Goal: Task Accomplishment & Management: Complete application form

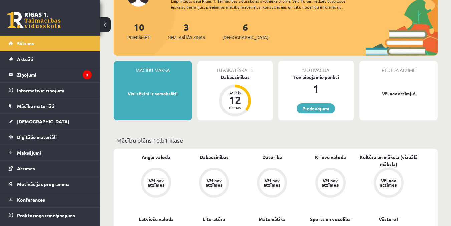
scroll to position [33, 0]
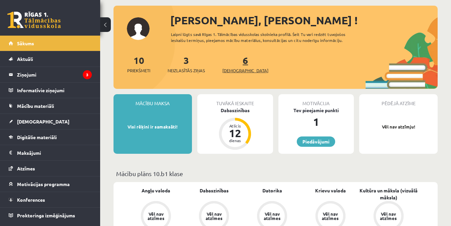
click at [233, 65] on link "6 Ieskaites" at bounding box center [245, 64] width 46 height 20
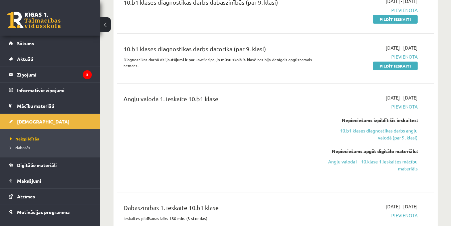
scroll to position [167, 0]
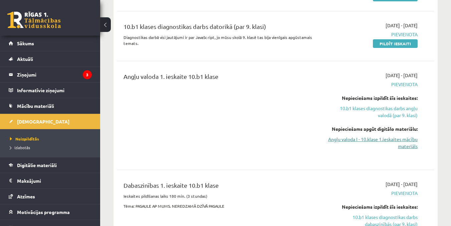
click at [385, 138] on link "Angļu valoda I - 10.klase 1.ieskaites mācību materiāls" at bounding box center [371, 143] width 91 height 14
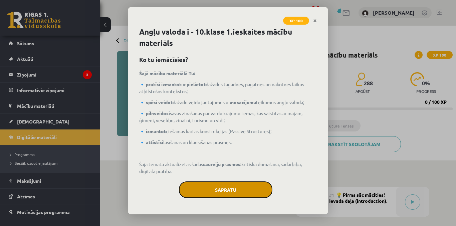
click at [240, 192] on button "Sapratu" at bounding box center [225, 190] width 93 height 17
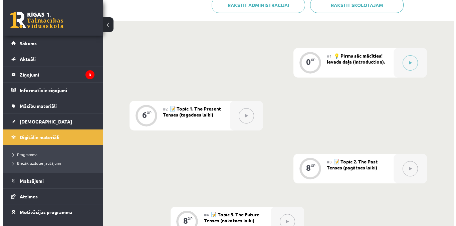
scroll to position [100, 0]
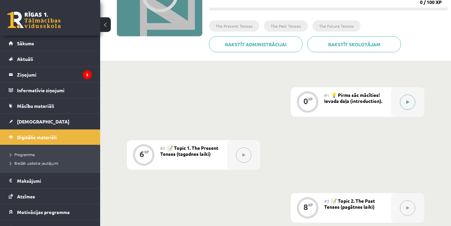
click at [409, 101] on icon at bounding box center [407, 102] width 3 height 4
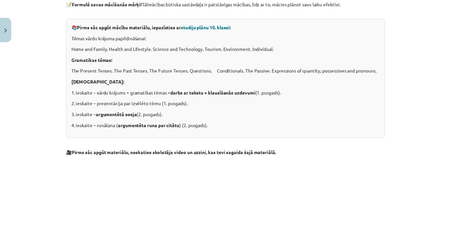
scroll to position [143, 0]
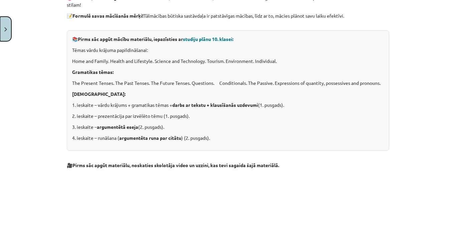
click at [6, 27] on button "Close" at bounding box center [5, 29] width 11 height 25
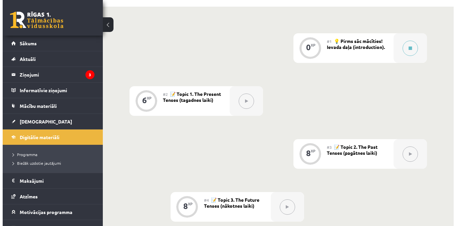
scroll to position [167, 0]
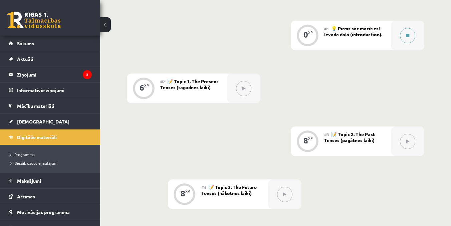
click at [405, 31] on button at bounding box center [407, 35] width 15 height 15
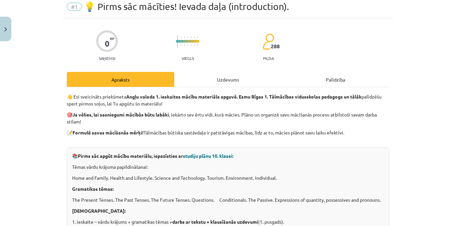
scroll to position [133, 0]
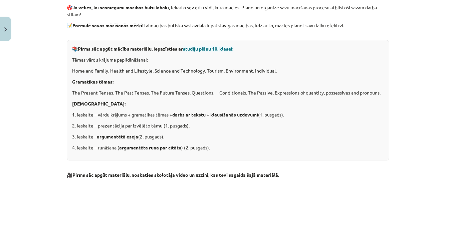
drag, startPoint x: 168, startPoint y: 154, endPoint x: 89, endPoint y: 192, distance: 88.0
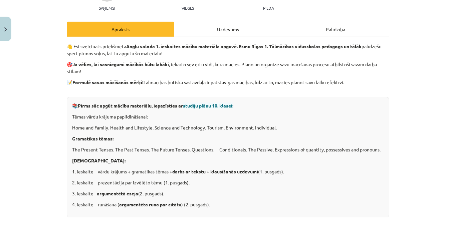
scroll to position [0, 0]
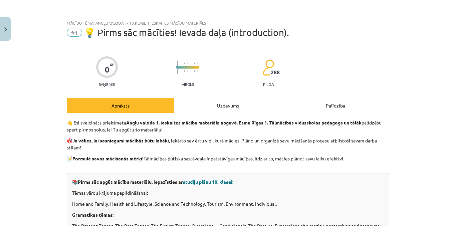
click at [212, 103] on div "Uzdevums" at bounding box center [227, 105] width 107 height 15
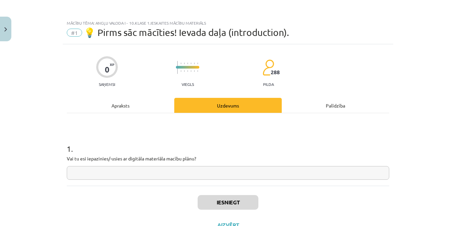
scroll to position [17, 0]
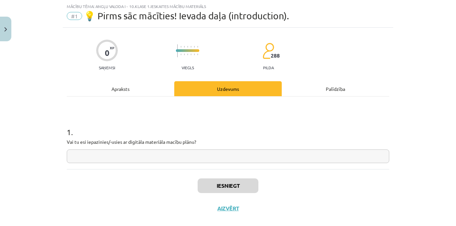
click at [112, 87] on div "Apraksts" at bounding box center [120, 88] width 107 height 15
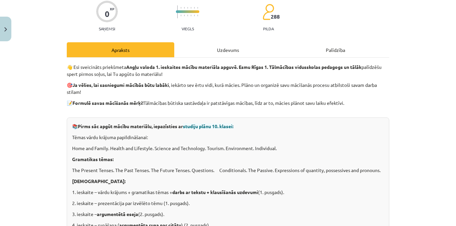
scroll to position [0, 0]
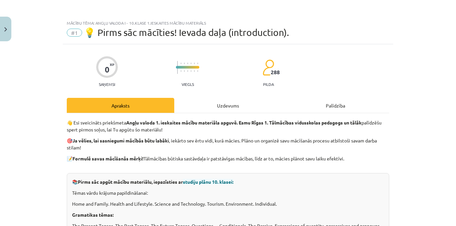
click at [219, 109] on div "Uzdevums" at bounding box center [227, 105] width 107 height 15
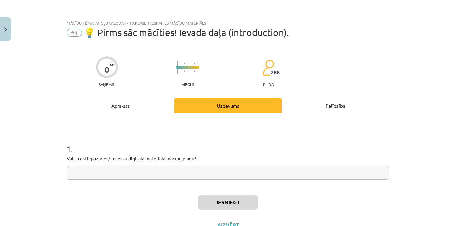
scroll to position [17, 0]
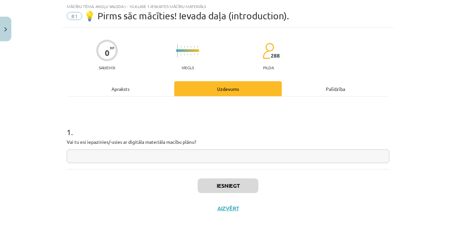
click at [102, 89] on div "Apraksts" at bounding box center [120, 88] width 107 height 15
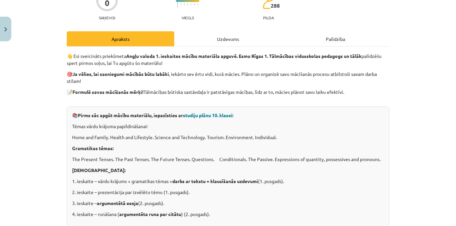
scroll to position [0, 0]
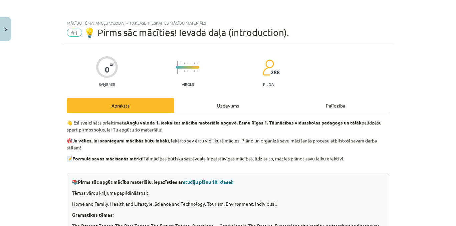
click at [334, 103] on div "Palīdzība" at bounding box center [334, 105] width 107 height 15
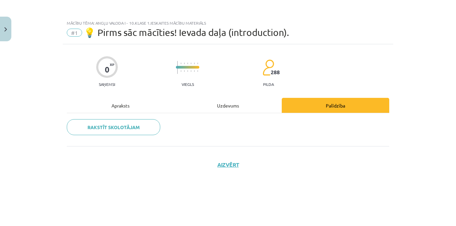
click at [121, 104] on div "Apraksts" at bounding box center [120, 105] width 107 height 15
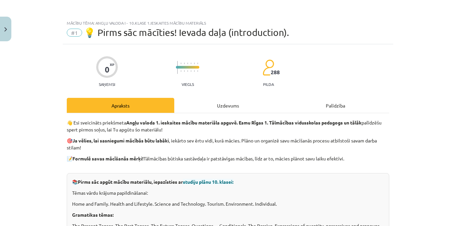
click at [219, 104] on div "Uzdevums" at bounding box center [227, 105] width 107 height 15
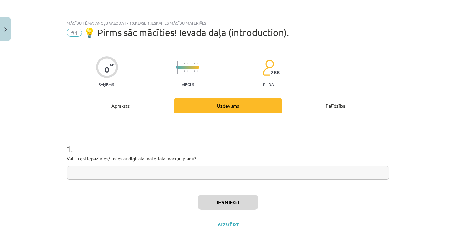
scroll to position [17, 0]
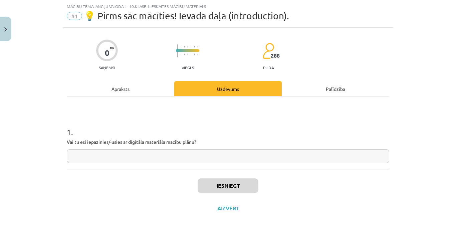
click at [115, 158] on input "text" at bounding box center [228, 157] width 322 height 14
click at [117, 87] on div "Apraksts" at bounding box center [120, 88] width 107 height 15
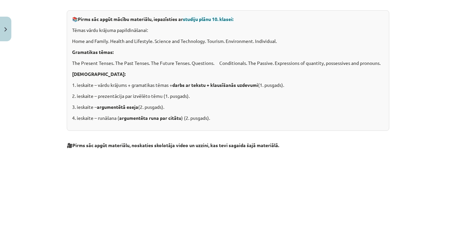
scroll to position [76, 0]
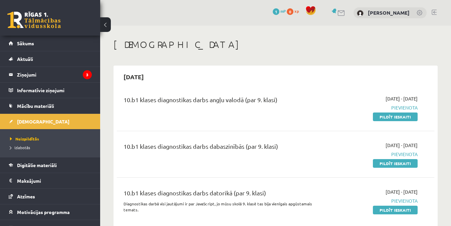
scroll to position [167, 0]
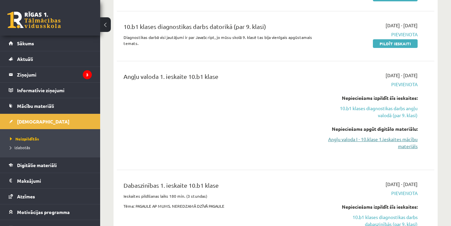
click at [386, 139] on link "Angļu valoda I - 10.klase 1.ieskaites mācību materiāls" at bounding box center [371, 143] width 91 height 14
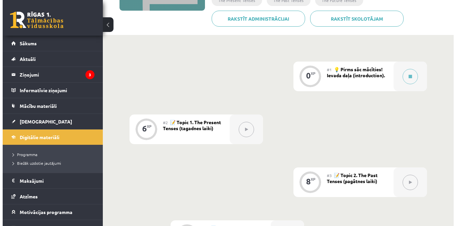
scroll to position [133, 0]
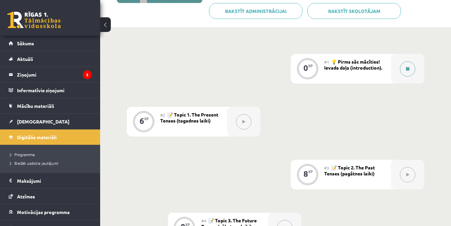
click at [400, 68] on button at bounding box center [407, 68] width 15 height 15
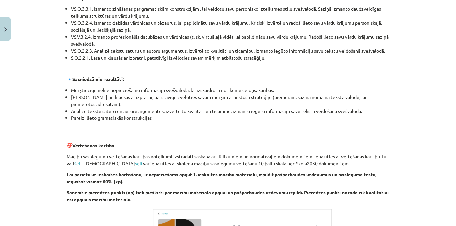
scroll to position [777, 0]
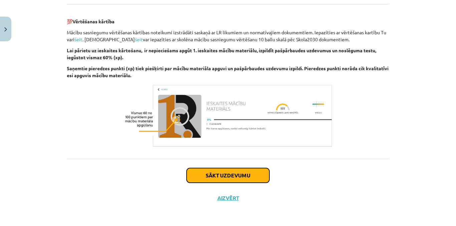
click at [224, 173] on button "Sākt uzdevumu" at bounding box center [227, 175] width 83 height 15
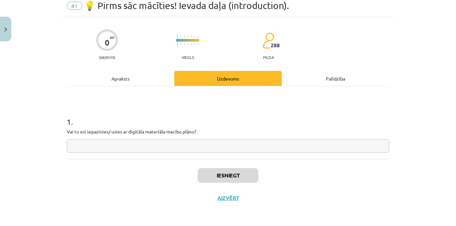
scroll to position [17, 0]
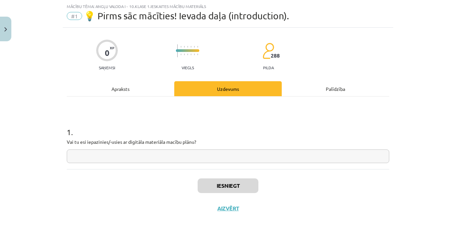
drag, startPoint x: 172, startPoint y: 156, endPoint x: 169, endPoint y: 156, distance: 3.7
click at [170, 156] on input "text" at bounding box center [228, 157] width 322 height 14
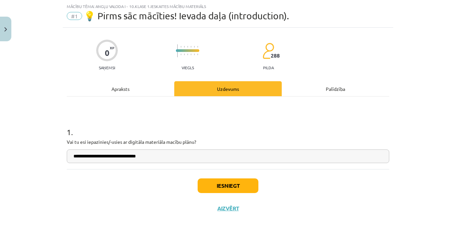
type input "**********"
click at [229, 186] on button "Iesniegt" at bounding box center [227, 186] width 61 height 15
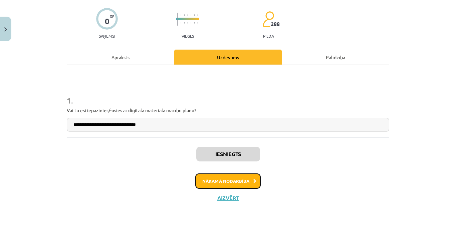
click at [234, 185] on button "Nākamā nodarbība" at bounding box center [227, 181] width 65 height 15
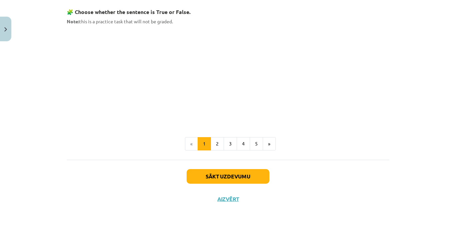
scroll to position [414, 0]
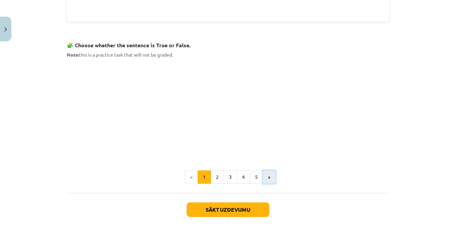
click at [263, 177] on button "»" at bounding box center [268, 177] width 13 height 13
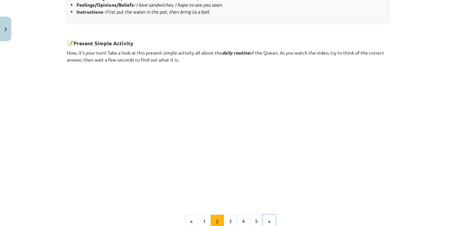
scroll to position [431, 0]
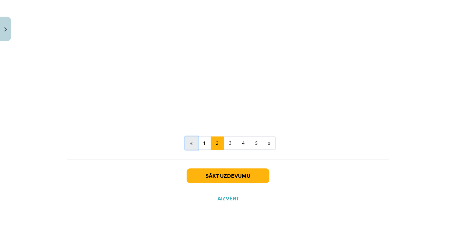
click at [187, 145] on button "«" at bounding box center [191, 143] width 13 height 13
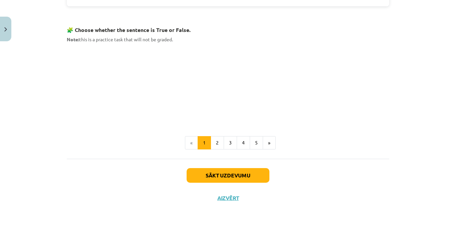
scroll to position [428, 0]
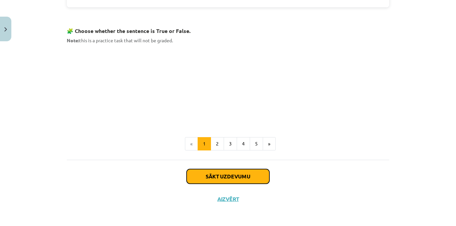
click at [225, 174] on button "Sākt uzdevumu" at bounding box center [227, 176] width 83 height 15
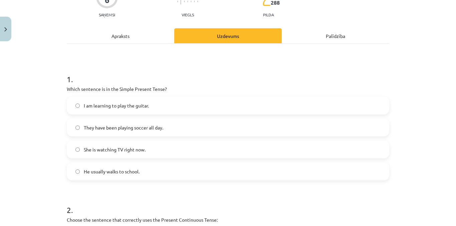
scroll to position [83, 0]
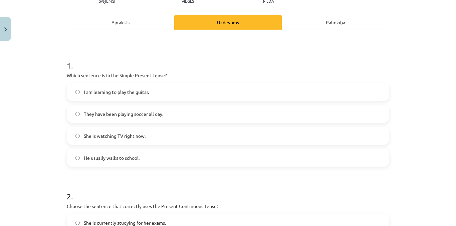
click at [73, 155] on label "He usually walks to school." at bounding box center [227, 158] width 321 height 17
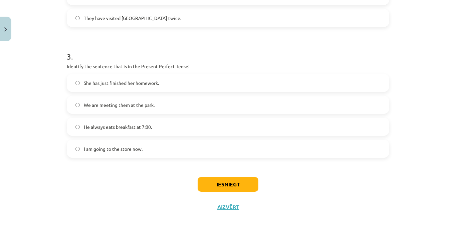
scroll to position [364, 0]
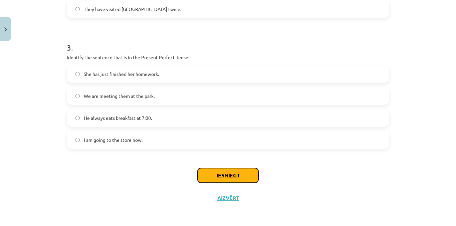
click at [217, 182] on button "Iesniegt" at bounding box center [227, 175] width 61 height 15
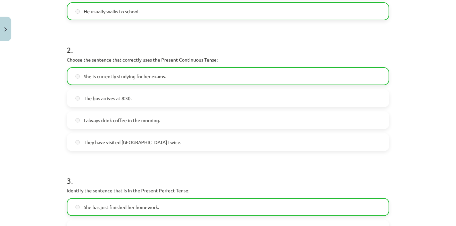
scroll to position [385, 0]
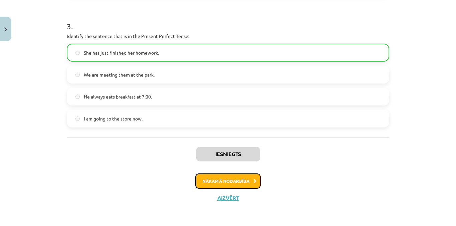
click at [223, 179] on button "Nākamā nodarbība" at bounding box center [227, 181] width 65 height 15
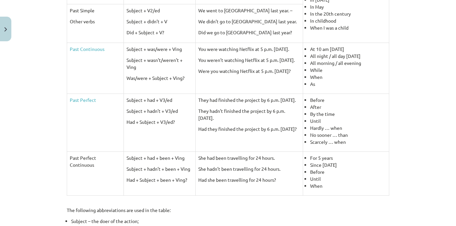
scroll to position [339, 0]
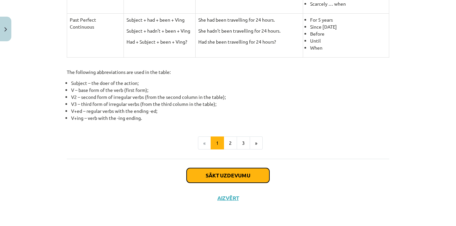
click at [241, 176] on button "Sākt uzdevumu" at bounding box center [227, 175] width 83 height 15
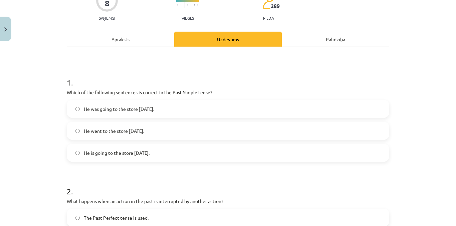
scroll to position [67, 0]
click at [380, 77] on h1 "1 ." at bounding box center [228, 76] width 322 height 21
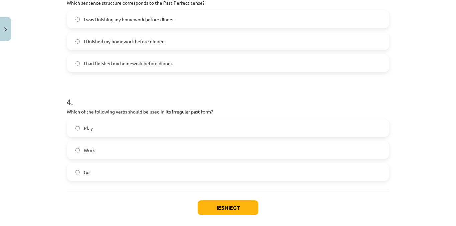
scroll to position [407, 0]
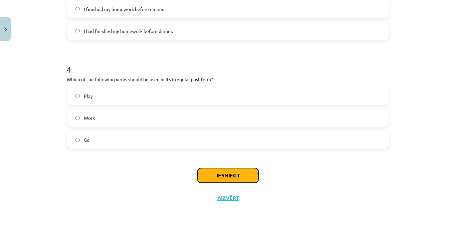
click at [227, 174] on button "Iesniegt" at bounding box center [227, 175] width 61 height 15
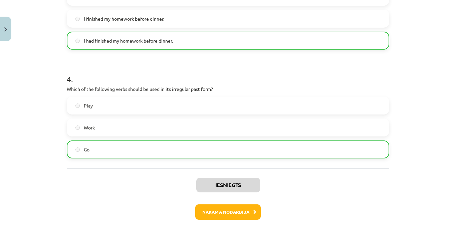
scroll to position [428, 0]
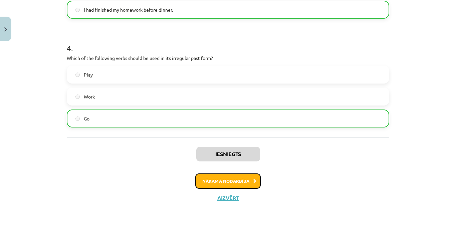
click at [209, 185] on button "Nākamā nodarbība" at bounding box center [227, 181] width 65 height 15
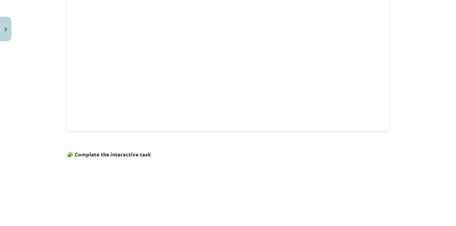
scroll to position [450, 0]
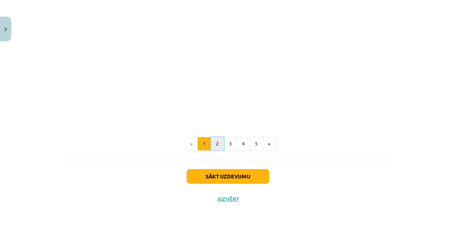
click at [212, 146] on button "2" at bounding box center [216, 143] width 13 height 13
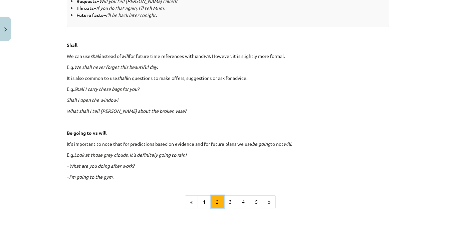
scroll to position [412, 0]
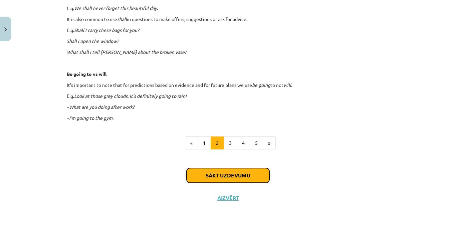
click at [241, 174] on button "Sākt uzdevumu" at bounding box center [227, 175] width 83 height 15
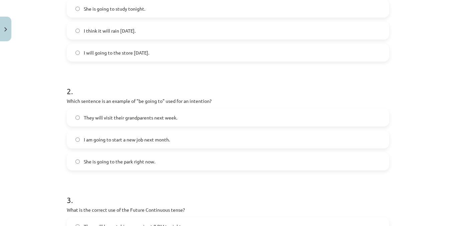
scroll to position [67, 0]
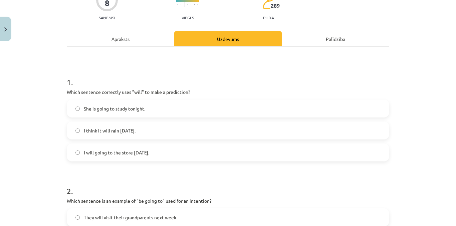
click at [72, 129] on label "I think it will rain tomorrow." at bounding box center [227, 130] width 321 height 17
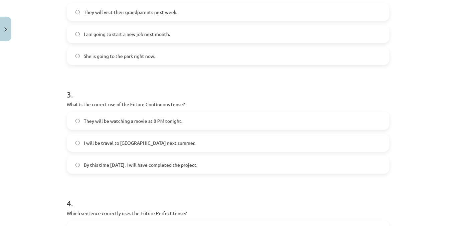
scroll to position [273, 0]
click at [74, 118] on label "They will be watching a movie at 8 PM tonight." at bounding box center [227, 120] width 321 height 17
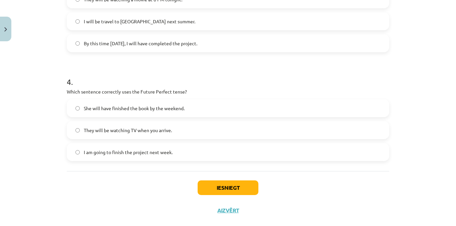
scroll to position [407, 0]
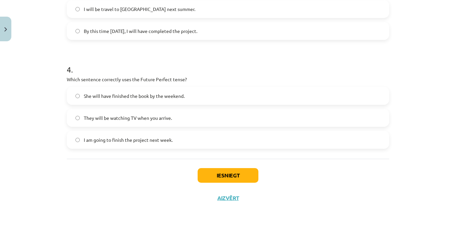
click at [72, 97] on label "She will have finished the book by the weekend." at bounding box center [227, 96] width 321 height 17
click at [211, 176] on button "Iesniegt" at bounding box center [227, 175] width 61 height 15
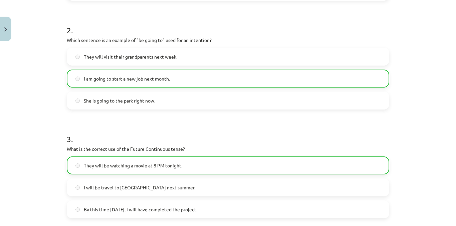
scroll to position [428, 0]
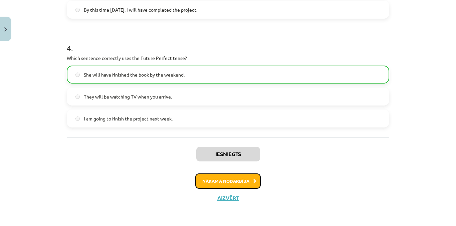
click at [234, 186] on button "Nākamā nodarbība" at bounding box center [227, 181] width 65 height 15
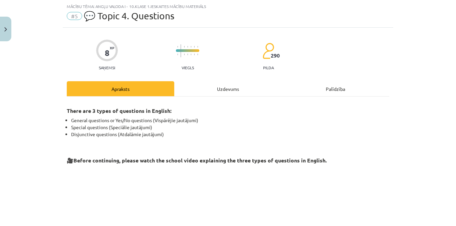
scroll to position [183, 0]
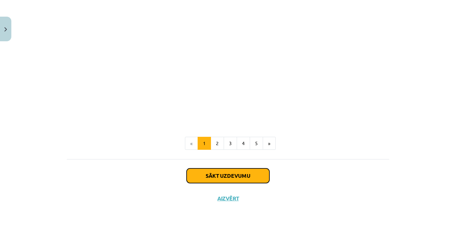
click at [247, 174] on button "Sākt uzdevumu" at bounding box center [227, 176] width 83 height 15
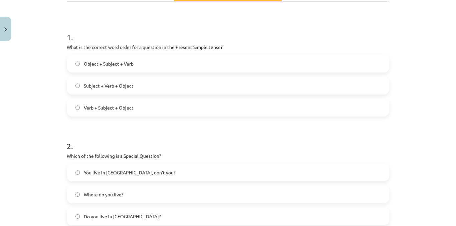
scroll to position [173, 0]
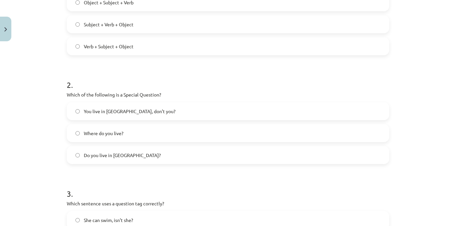
click at [78, 135] on label "Where do you live?" at bounding box center [227, 133] width 321 height 17
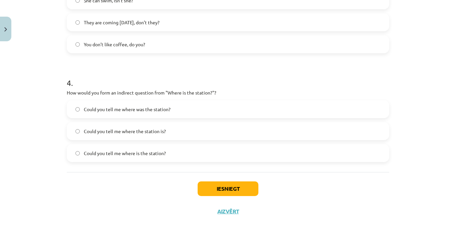
scroll to position [407, 0]
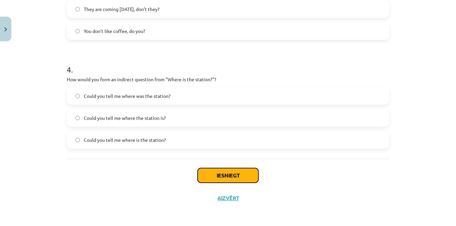
click at [212, 173] on button "Iesniegt" at bounding box center [227, 175] width 61 height 15
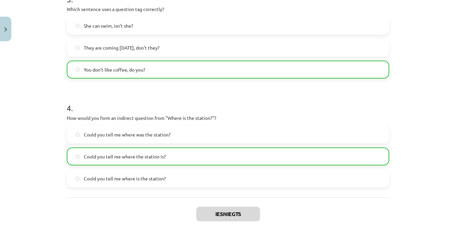
scroll to position [428, 0]
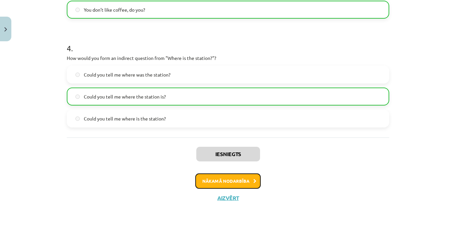
click at [226, 180] on button "Nākamā nodarbība" at bounding box center [227, 181] width 65 height 15
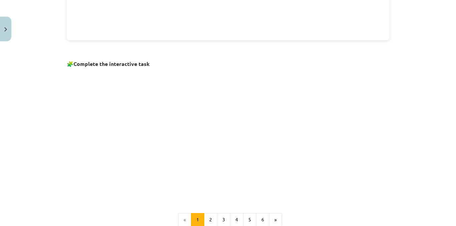
scroll to position [472, 0]
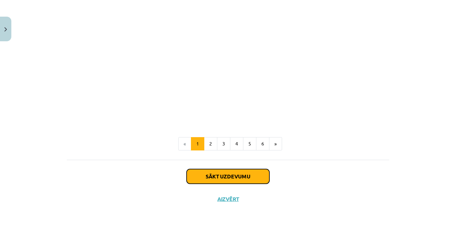
click at [231, 178] on button "Sākt uzdevumu" at bounding box center [227, 176] width 83 height 15
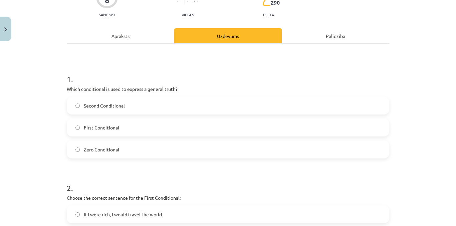
scroll to position [67, 0]
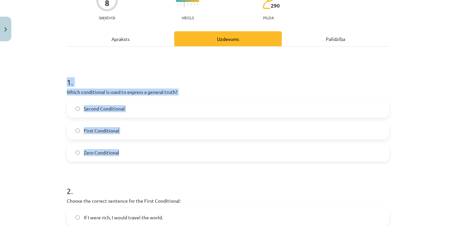
drag, startPoint x: 63, startPoint y: 82, endPoint x: 210, endPoint y: 161, distance: 167.1
copy div "1 . Which conditional is used to express a general truth? Second Conditional Fi…"
drag, startPoint x: 155, startPoint y: 116, endPoint x: 148, endPoint y: 118, distance: 7.1
click at [155, 116] on label "Second Conditional" at bounding box center [227, 108] width 321 height 17
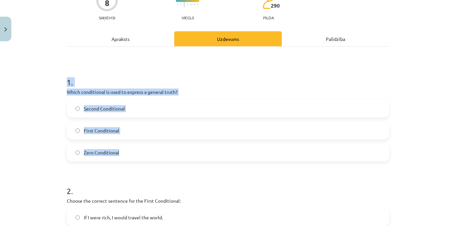
click at [45, 158] on div "Mācību tēma: Angļu valoda i - 10.klase 1.ieskaites mācību materiāls #6 📝 Topic …" at bounding box center [228, 113] width 456 height 226
click at [43, 150] on div "Mācību tēma: Angļu valoda i - 10.klase 1.ieskaites mācību materiāls #6 📝 Topic …" at bounding box center [228, 113] width 456 height 226
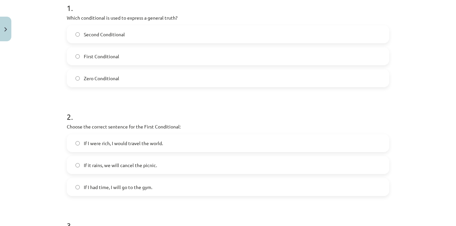
scroll to position [167, 0]
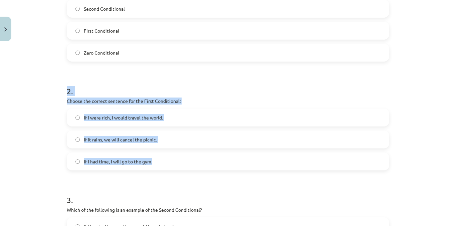
drag, startPoint x: 62, startPoint y: 90, endPoint x: 246, endPoint y: 167, distance: 199.1
click at [246, 168] on div "8 XP Saņemsi Viegls 290 pilda Apraksts Uzdevums Palīdzība 1 . Which conditional…" at bounding box center [228, 164] width 330 height 572
copy div "2 . Choose the correct sentence for the First Conditional: If I were rich, I wo…"
click at [43, 137] on div "Mācību tēma: Angļu valoda i - 10.klase 1.ieskaites mācību materiāls #6 📝 Topic …" at bounding box center [228, 113] width 456 height 226
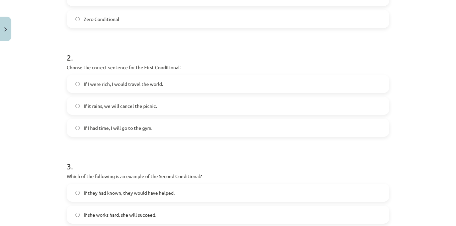
scroll to position [300, 0]
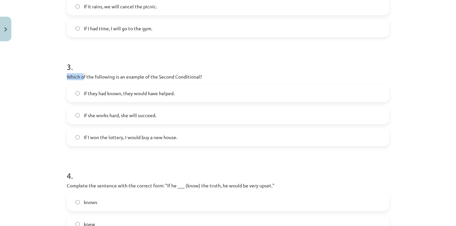
drag, startPoint x: 57, startPoint y: 73, endPoint x: 82, endPoint y: 76, distance: 24.5
click at [82, 76] on div "Mācību tēma: Angļu valoda i - 10.klase 1.ieskaites mācību materiāls #6 📝 Topic …" at bounding box center [228, 113] width 456 height 226
drag, startPoint x: 40, startPoint y: 67, endPoint x: 54, endPoint y: 63, distance: 14.5
click at [49, 65] on div "Mācību tēma: Angļu valoda i - 10.klase 1.ieskaites mācību materiāls #6 📝 Topic …" at bounding box center [228, 113] width 456 height 226
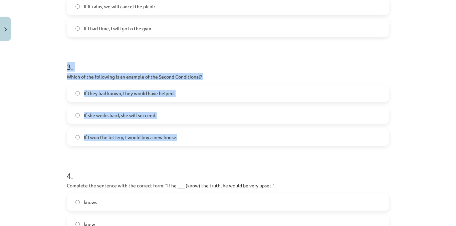
drag, startPoint x: 59, startPoint y: 63, endPoint x: 196, endPoint y: 133, distance: 153.6
click at [196, 133] on div "Mācību tēma: Angļu valoda i - 10.klase 1.ieskaites mācību materiāls #6 📝 Topic …" at bounding box center [228, 113] width 456 height 226
copy div "3 . Which of the following is an example of the Second Conditional? If they had…"
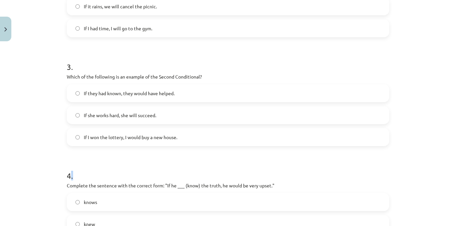
click at [73, 155] on form "1 . Which conditional is used to express a general truth? Second Conditional Fi…" at bounding box center [228, 44] width 322 height 423
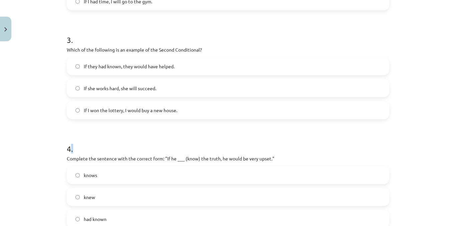
scroll to position [367, 0]
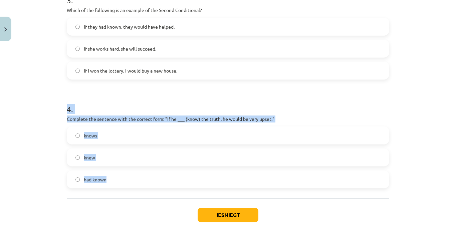
drag, startPoint x: 60, startPoint y: 111, endPoint x: 221, endPoint y: 170, distance: 171.3
copy div "4 . Complete the sentence with the correct form: "If he ___ (know) the truth, h…"
click at [45, 165] on div "Mācību tēma: Angļu valoda i - 10.klase 1.ieskaites mācību materiāls #6 📝 Topic …" at bounding box center [228, 113] width 456 height 226
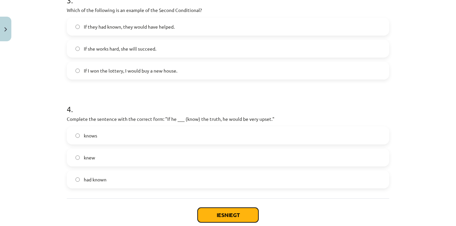
click at [213, 210] on button "Iesniegt" at bounding box center [227, 215] width 61 height 15
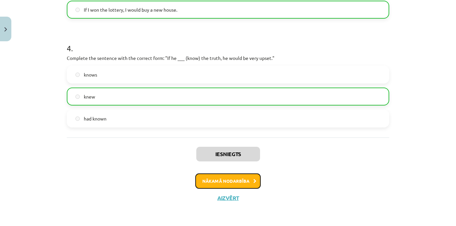
click at [212, 181] on button "Nākamā nodarbība" at bounding box center [227, 181] width 65 height 15
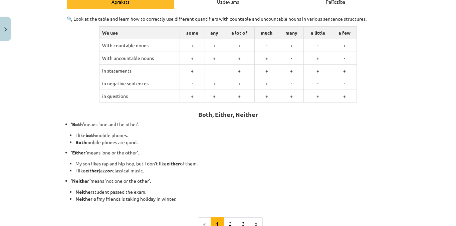
scroll to position [185, 0]
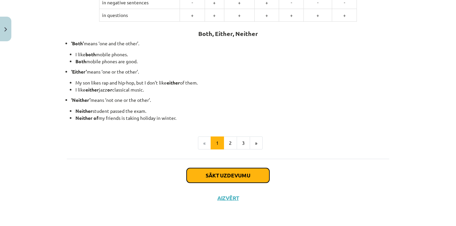
click at [212, 175] on button "Sākt uzdevumu" at bounding box center [227, 175] width 83 height 15
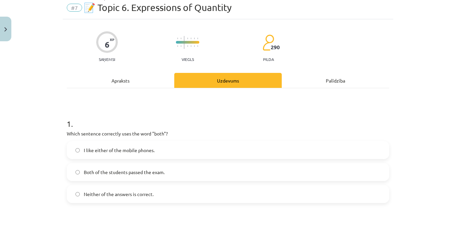
scroll to position [17, 0]
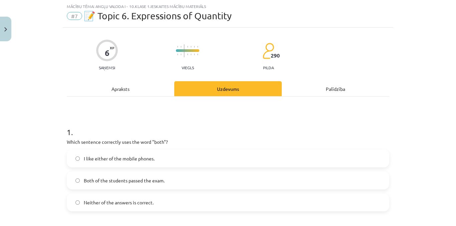
click at [67, 127] on h1 "1 ." at bounding box center [228, 126] width 322 height 21
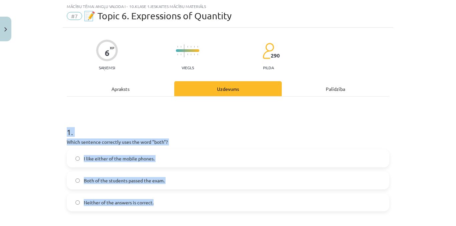
drag, startPoint x: 62, startPoint y: 131, endPoint x: 170, endPoint y: 197, distance: 126.8
copy div "1 . Which sentence correctly uses the word "both"? I like either of the mobile …"
click at [33, 182] on div "Mācību tēma: Angļu valoda i - 10.klase 1.ieskaites mācību materiāls #7 📝 Topic …" at bounding box center [228, 113] width 456 height 226
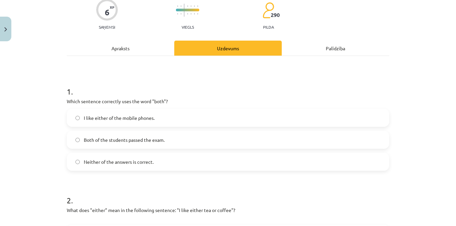
scroll to position [150, 0]
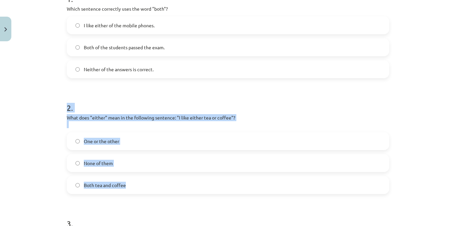
drag, startPoint x: 107, startPoint y: 116, endPoint x: 191, endPoint y: 183, distance: 107.3
click at [191, 183] on div "6 XP Saņemsi Viegls 290 pilda Apraksts Uzdevums Palīdzība 1 . Which sentence co…" at bounding box center [228, 129] width 330 height 470
click at [40, 168] on div "Mācību tēma: Angļu valoda i - 10.klase 1.ieskaites mācību materiāls #7 📝 Topic …" at bounding box center [228, 113] width 456 height 226
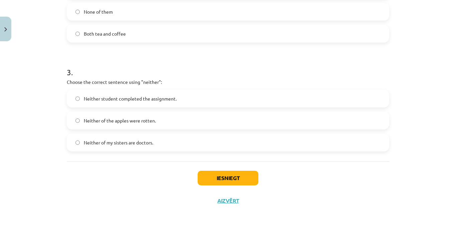
scroll to position [305, 0]
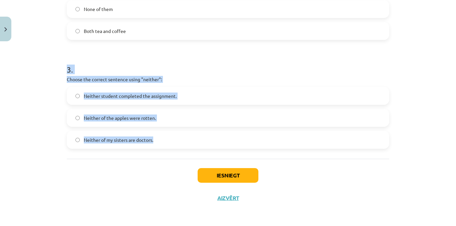
drag, startPoint x: 72, startPoint y: 67, endPoint x: 218, endPoint y: 135, distance: 161.1
copy div "3 . Choose the correct sentence using "neither": Neither student completed the …"
click at [27, 149] on div "Mācību tēma: Angļu valoda i - 10.klase 1.ieskaites mācību materiāls #7 📝 Topic …" at bounding box center [228, 113] width 456 height 226
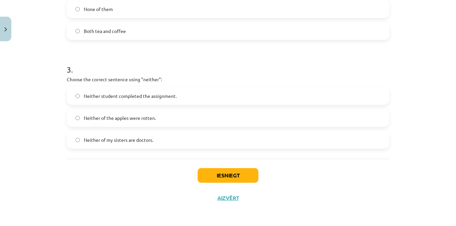
click at [72, 95] on label "Neither student completed the assignment." at bounding box center [227, 96] width 321 height 17
click at [223, 174] on button "Iesniegt" at bounding box center [227, 175] width 61 height 15
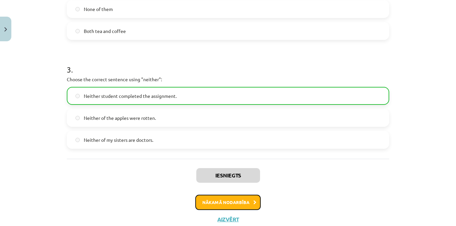
click at [226, 202] on button "Nākamā nodarbība" at bounding box center [227, 202] width 65 height 15
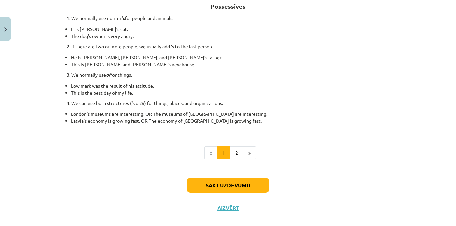
scroll to position [135, 0]
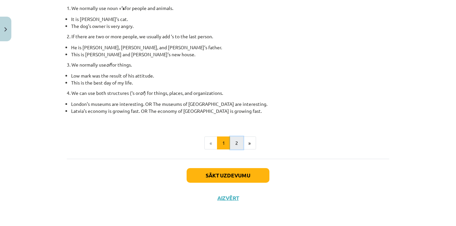
click at [231, 142] on button "2" at bounding box center [236, 143] width 13 height 13
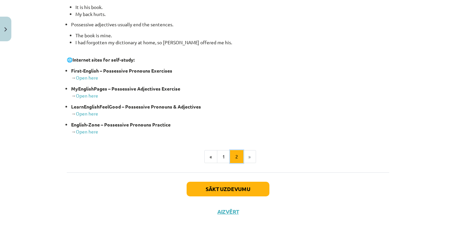
scroll to position [284, 0]
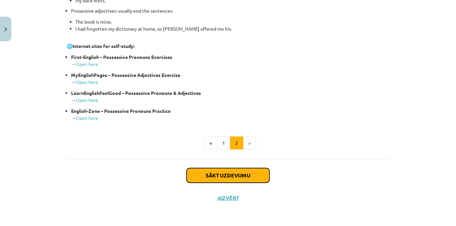
click at [225, 181] on button "Sākt uzdevumu" at bounding box center [227, 175] width 83 height 15
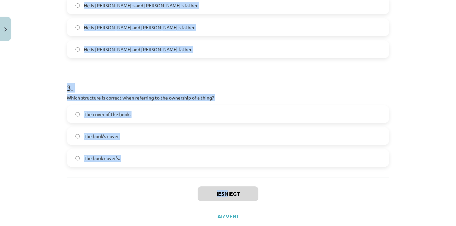
scroll to position [283, 0]
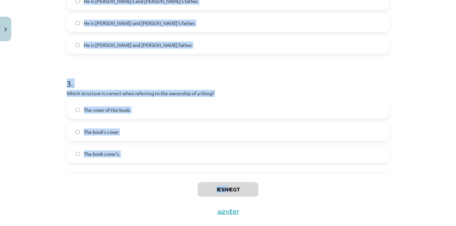
click at [153, 168] on div "1 . Which sentence correctly shows possession for a single person? It is Janes’…" at bounding box center [228, 1] width 322 height 343
drag, startPoint x: 64, startPoint y: 30, endPoint x: 213, endPoint y: 151, distance: 192.3
click at [213, 151] on div "Mācību tēma: Angļu valoda i - 10.klase 1.ieskaites mācību materiāls #8 📝 Topic …" at bounding box center [228, 113] width 456 height 226
copy form "1 . Which sentence correctly shows possession for a single person? It is Janes’…"
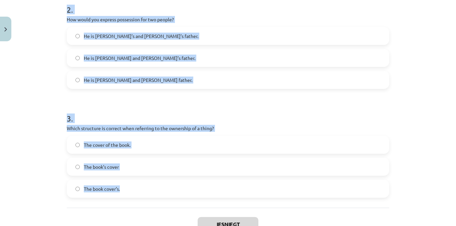
scroll to position [150, 0]
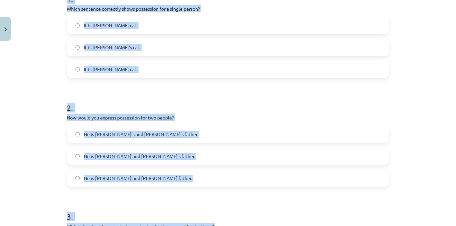
click at [29, 85] on div "Mācību tēma: Angļu valoda i - 10.klase 1.ieskaites mācību materiāls #8 📝 Topic …" at bounding box center [228, 113] width 456 height 226
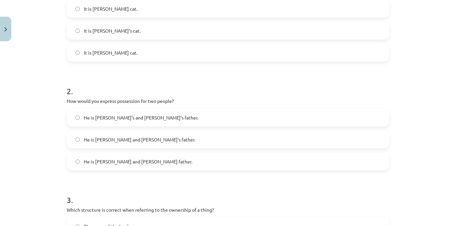
scroll to position [183, 0]
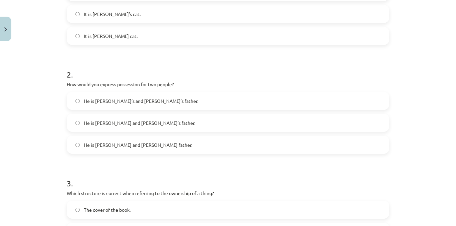
click at [76, 120] on label "He is Alice and James’s father." at bounding box center [227, 123] width 321 height 17
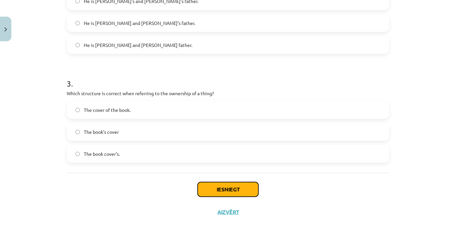
click at [226, 189] on button "Iesniegt" at bounding box center [227, 189] width 61 height 15
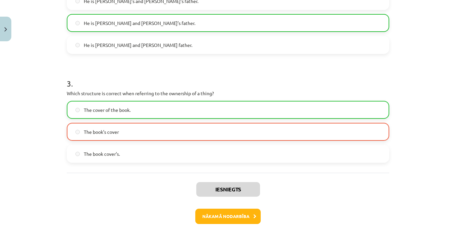
click at [77, 108] on label "The cover of the book." at bounding box center [227, 110] width 321 height 17
click at [226, 215] on button "Nākamā nodarbība" at bounding box center [227, 216] width 65 height 15
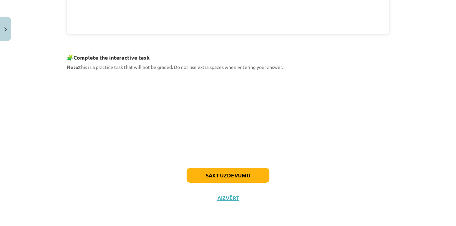
scroll to position [309, 0]
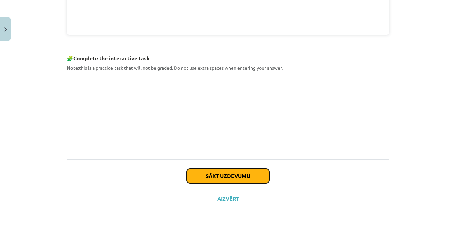
click at [237, 176] on button "Sākt uzdevumu" at bounding box center [227, 176] width 83 height 15
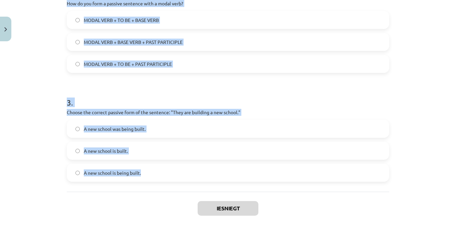
scroll to position [283, 0]
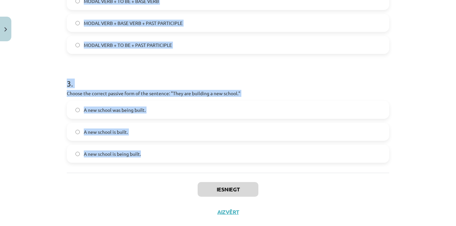
drag, startPoint x: 63, startPoint y: 130, endPoint x: 161, endPoint y: 164, distance: 103.5
copy form "1 . Which of the following sentences is in the passive voice? She is writing a …"
click at [39, 82] on div "Mācību tēma: Angļu valoda i - 10.klase 1.ieskaites mācību materiāls #9 📝 Topic …" at bounding box center [228, 113] width 456 height 226
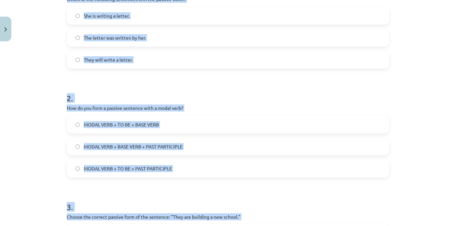
scroll to position [117, 0]
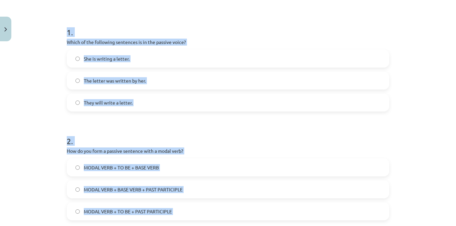
click at [42, 83] on div "Mācību tēma: Angļu valoda i - 10.klase 1.ieskaites mācību materiāls #9 📝 Topic …" at bounding box center [228, 113] width 456 height 226
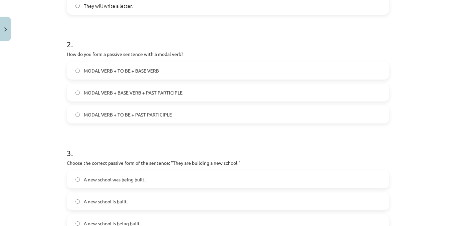
scroll to position [217, 0]
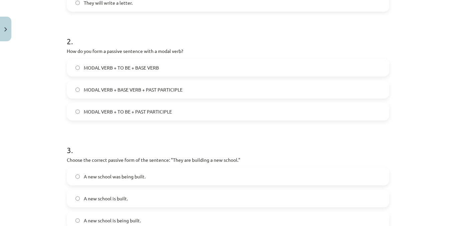
drag, startPoint x: 76, startPoint y: 104, endPoint x: 76, endPoint y: 109, distance: 5.0
click at [76, 106] on label "MODAL VERB + TO BE + PAST PARTICIPLE" at bounding box center [227, 111] width 321 height 17
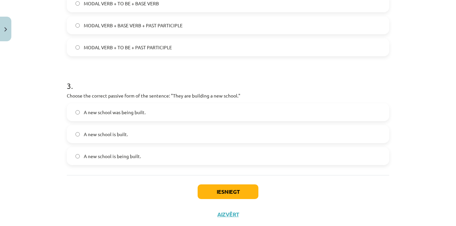
scroll to position [283, 0]
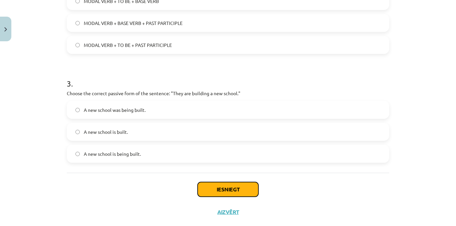
click at [232, 194] on button "Iesniegt" at bounding box center [227, 189] width 61 height 15
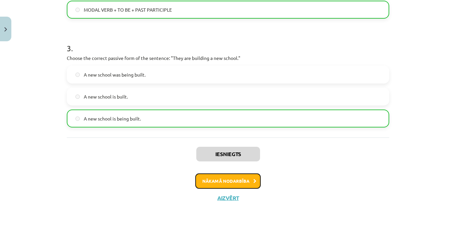
click at [225, 181] on button "Nākamā nodarbība" at bounding box center [227, 181] width 65 height 15
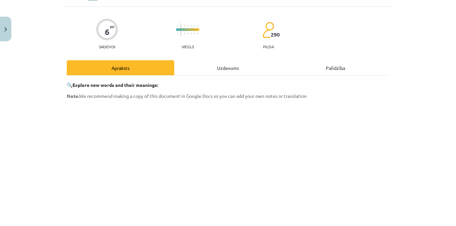
scroll to position [204, 0]
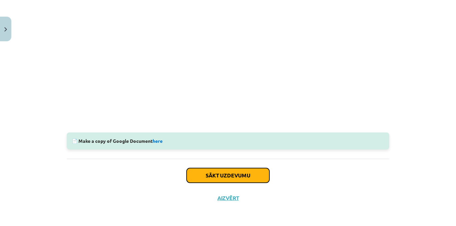
click at [231, 177] on button "Sākt uzdevumu" at bounding box center [227, 175] width 83 height 15
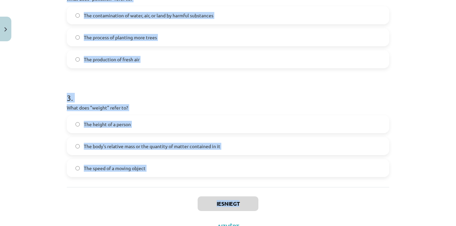
scroll to position [283, 0]
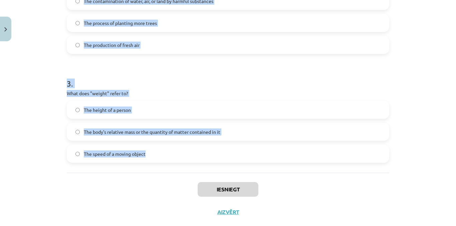
drag, startPoint x: 59, startPoint y: 139, endPoint x: 253, endPoint y: 165, distance: 196.2
click at [253, 165] on div "Mācību tēma: Angļu valoda i - 10.klase 1.ieskaites mācību materiāls #10 🔤 Topic…" at bounding box center [228, 113] width 456 height 226
copy form "What does "sustainable" mean? Something that uses up natural resources quickly …"
click at [173, 66] on form "1 . What does "sustainable" mean? Something that uses up natural resources quic…" at bounding box center [228, 6] width 322 height 314
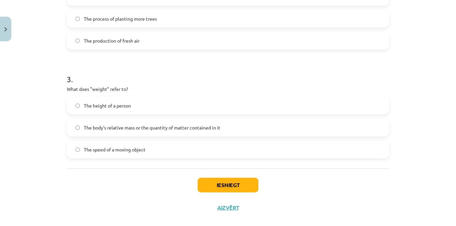
scroll to position [297, 0]
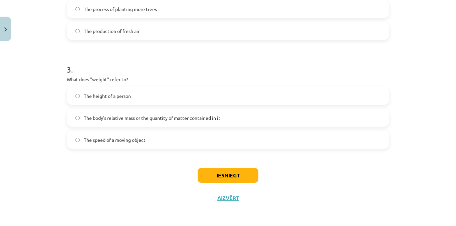
click at [79, 118] on label "The body's relative mass or the quantity of matter contained in it" at bounding box center [227, 118] width 321 height 17
click at [229, 179] on button "Iesniegt" at bounding box center [227, 175] width 61 height 15
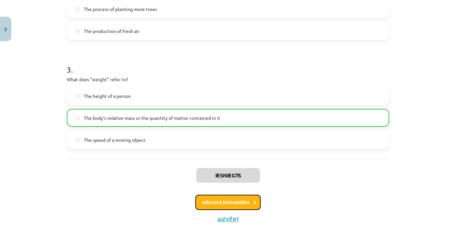
click at [241, 202] on button "Nākamā nodarbība" at bounding box center [227, 202] width 65 height 15
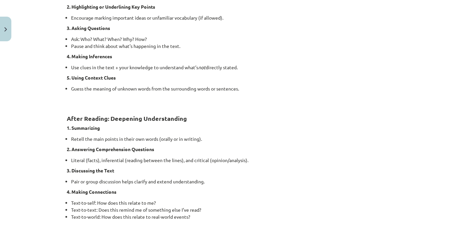
scroll to position [544, 0]
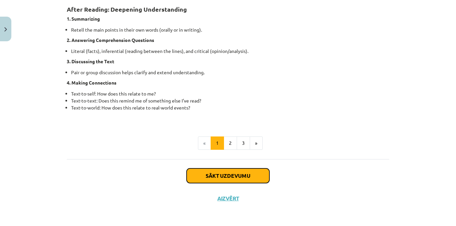
click at [233, 176] on button "Sākt uzdevumu" at bounding box center [227, 176] width 83 height 15
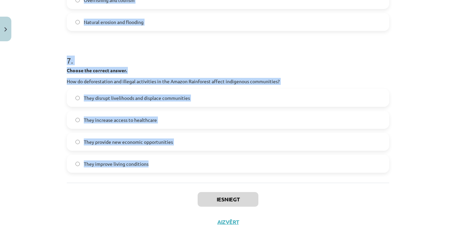
scroll to position [789, 0]
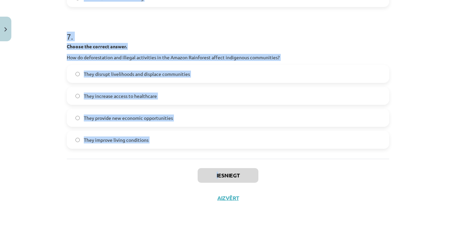
drag, startPoint x: 76, startPoint y: 127, endPoint x: 215, endPoint y: 159, distance: 142.7
click at [215, 159] on div "Mācību tēma: Angļu valoda i - 10.klase 1.ieskaites mācību materiāls #11 📖 🎧 Top…" at bounding box center [228, 113] width 456 height 226
copy div "1 . Choose whether the sentence is True or False. The Amazon Rainforest is ofte…"
click at [224, 50] on div "Choose the correct answer. How do deforestation and illegal activities in the A…" at bounding box center [228, 52] width 322 height 18
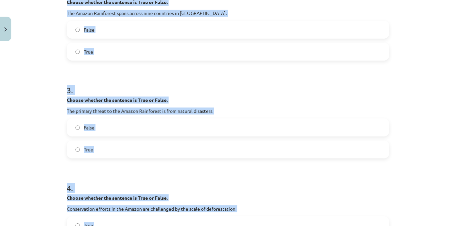
scroll to position [222, 0]
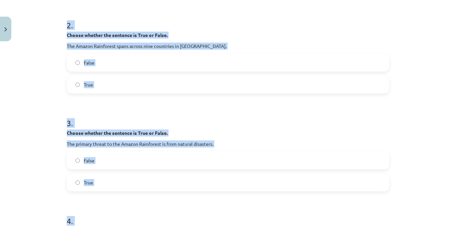
click at [239, 25] on h1 "2 ." at bounding box center [228, 19] width 322 height 21
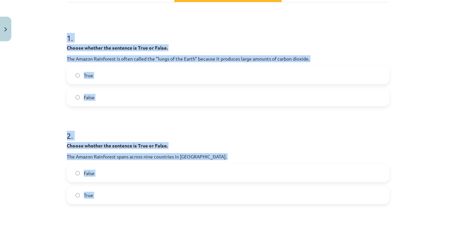
scroll to position [88, 0]
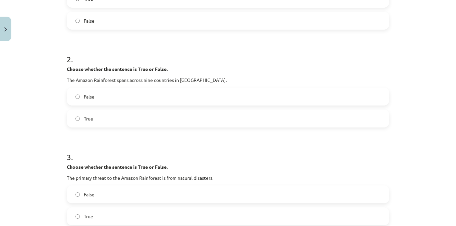
scroll to position [188, 0]
click at [78, 192] on label "False" at bounding box center [227, 194] width 321 height 17
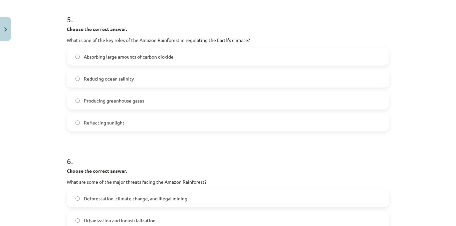
scroll to position [622, 0]
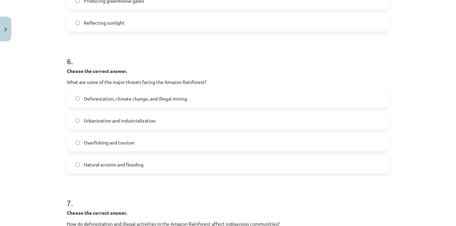
click at [78, 97] on label "Deforestation, climate change, and illegal mining" at bounding box center [227, 98] width 321 height 17
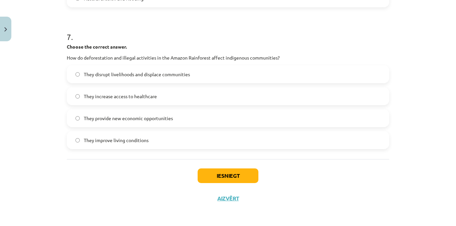
scroll to position [789, 0]
click at [74, 69] on label "They disrupt livelihoods and displace communities" at bounding box center [227, 74] width 321 height 17
click at [212, 176] on button "Iesniegt" at bounding box center [227, 175] width 61 height 15
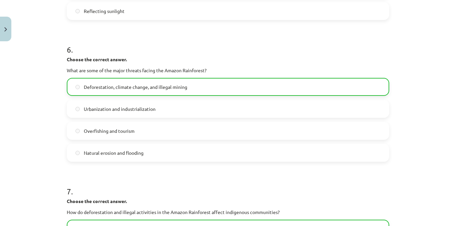
scroll to position [810, 0]
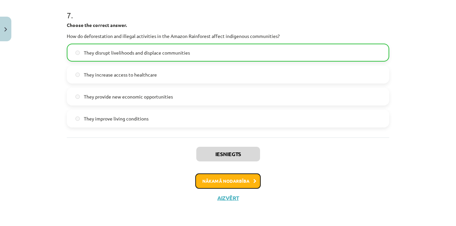
click at [231, 183] on button "Nākamā nodarbība" at bounding box center [227, 181] width 65 height 15
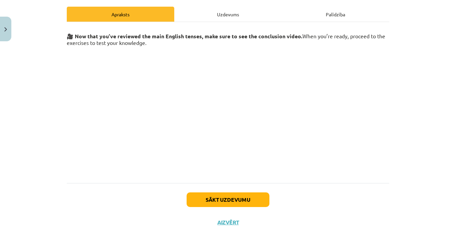
scroll to position [116, 0]
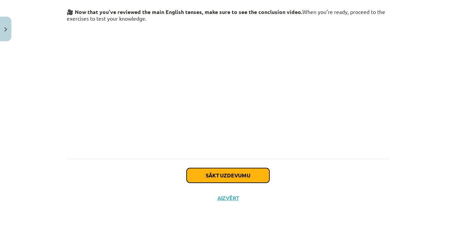
click at [224, 173] on button "Sākt uzdevumu" at bounding box center [227, 175] width 83 height 15
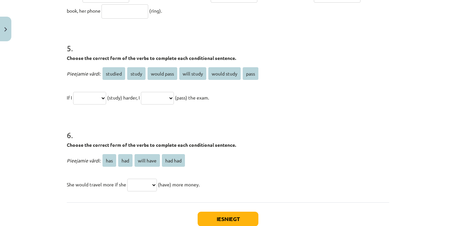
scroll to position [550, 0]
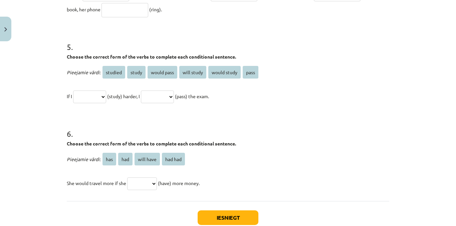
drag, startPoint x: 58, startPoint y: 131, endPoint x: 235, endPoint y: 169, distance: 180.7
click at [235, 169] on div "Mācību tēma: Angļu valoda i - 10.klase 1.ieskaites mācību materiāls #12 ✅ Final…" at bounding box center [228, 113] width 456 height 226
click at [213, 16] on p "When I (arrive) at the party, John (already/leave). While she (read) the book, …" at bounding box center [228, 1] width 322 height 32
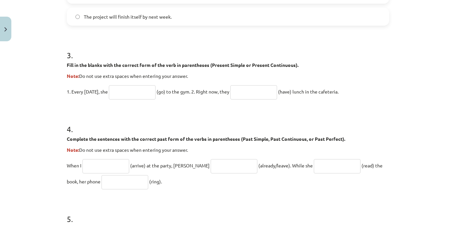
scroll to position [384, 0]
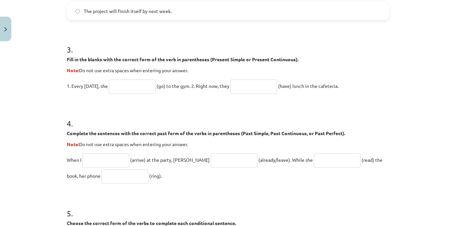
drag, startPoint x: 115, startPoint y: 88, endPoint x: 113, endPoint y: 91, distance: 4.0
click at [115, 88] on input "text" at bounding box center [132, 87] width 47 height 14
type input "****"
click at [257, 87] on input "text" at bounding box center [253, 87] width 47 height 14
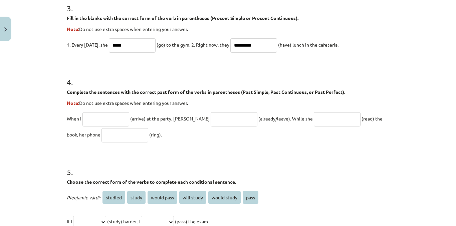
scroll to position [450, 0]
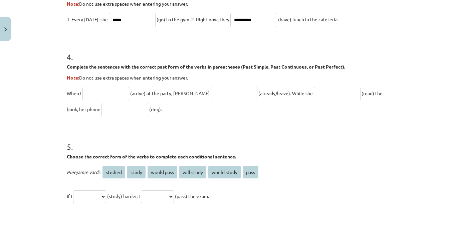
type input "**********"
click at [106, 92] on input "text" at bounding box center [105, 94] width 47 height 14
type input "*******"
click at [210, 94] on input "text" at bounding box center [233, 94] width 47 height 14
type input "**********"
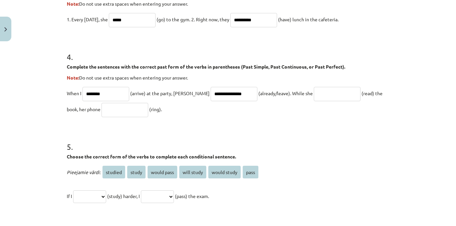
click at [314, 92] on input "text" at bounding box center [337, 94] width 47 height 14
type input "**********"
click at [101, 112] on input "text" at bounding box center [124, 110] width 47 height 14
drag, startPoint x: 103, startPoint y: 113, endPoint x: 122, endPoint y: 103, distance: 21.8
click at [111, 107] on input "text" at bounding box center [124, 110] width 47 height 14
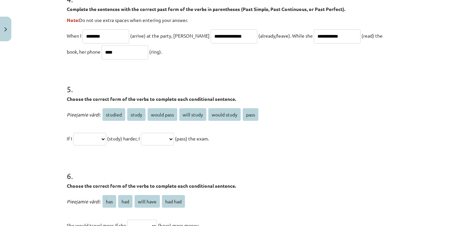
scroll to position [550, 0]
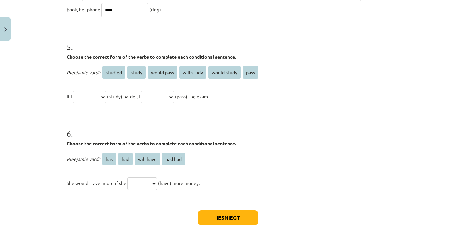
type input "****"
drag, startPoint x: 108, startPoint y: 68, endPoint x: 91, endPoint y: 95, distance: 32.5
click at [91, 95] on div "**********" at bounding box center [228, 84] width 322 height 40
click at [105, 96] on select "**********" at bounding box center [89, 97] width 33 height 13
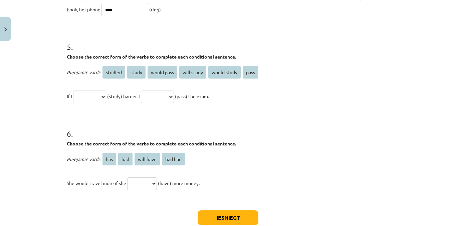
select select "*******"
click at [73, 91] on select "**********" at bounding box center [89, 97] width 33 height 13
click at [174, 98] on select "**********" at bounding box center [157, 97] width 33 height 13
select select "**********"
click at [149, 91] on select "**********" at bounding box center [157, 97] width 33 height 13
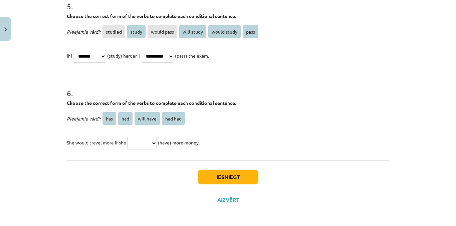
scroll to position [593, 0]
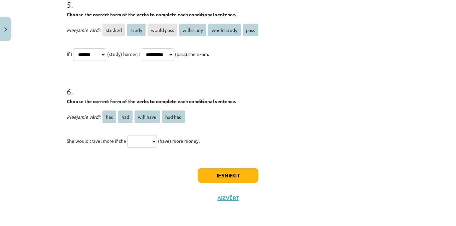
click at [155, 136] on select "*** *** ********* *******" at bounding box center [142, 141] width 30 height 13
select select "***"
click at [127, 135] on select "*** *** ********* *******" at bounding box center [142, 141] width 30 height 13
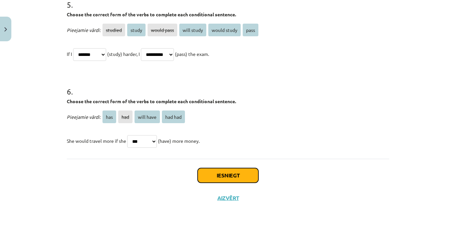
click at [235, 177] on button "Iesniegt" at bounding box center [227, 175] width 61 height 15
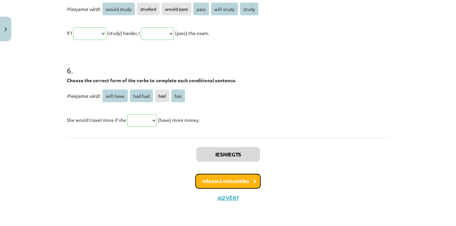
click at [234, 180] on button "Nākamā nodarbība" at bounding box center [227, 181] width 65 height 15
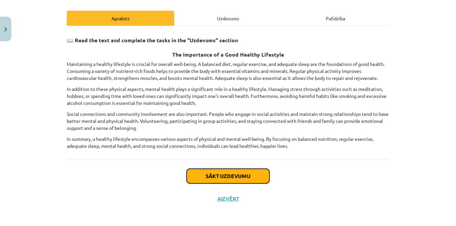
click at [235, 173] on button "Sākt uzdevumu" at bounding box center [227, 176] width 83 height 15
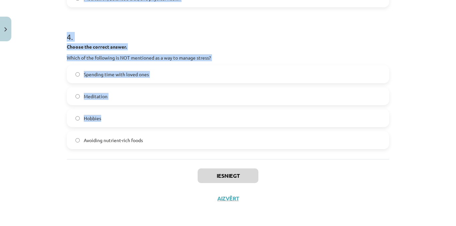
scroll to position [451, 0]
drag, startPoint x: 65, startPoint y: 32, endPoint x: 237, endPoint y: 136, distance: 201.1
click at [160, 64] on div "4 . Choose the correct answer. Which of the following is NOT mentioned as a way…" at bounding box center [228, 84] width 322 height 129
click at [171, 30] on h1 "4 ." at bounding box center [228, 30] width 322 height 21
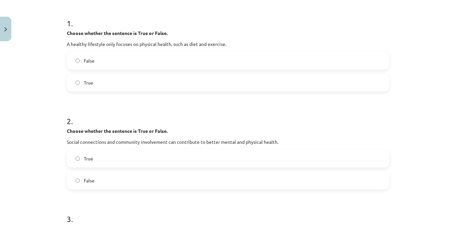
scroll to position [117, 0]
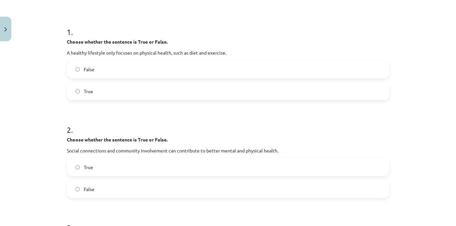
click at [72, 66] on label "False" at bounding box center [227, 69] width 321 height 17
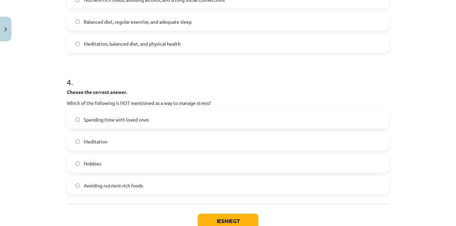
scroll to position [451, 0]
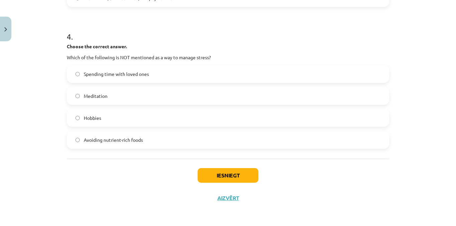
click at [76, 137] on label "Avoiding nutrient-rich foods" at bounding box center [227, 140] width 321 height 17
click at [250, 175] on button "Iesniegt" at bounding box center [227, 175] width 61 height 15
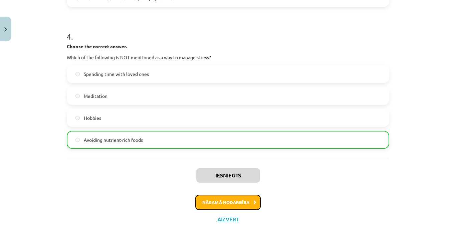
click at [226, 203] on button "Nākamā nodarbība" at bounding box center [227, 202] width 65 height 15
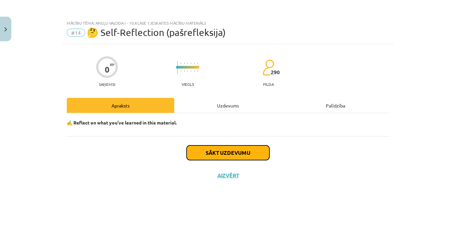
click at [197, 154] on button "Sākt uzdevumu" at bounding box center [227, 153] width 83 height 15
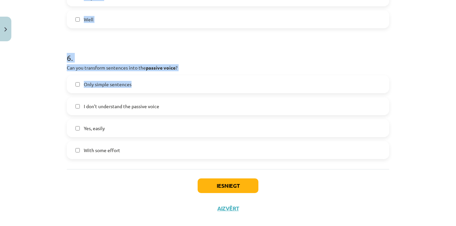
scroll to position [735, 0]
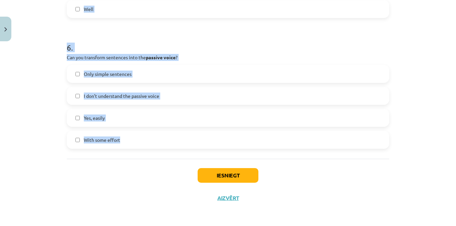
drag, startPoint x: 58, startPoint y: 48, endPoint x: 197, endPoint y: 136, distance: 165.2
click at [197, 136] on div "Mācību tēma: Angļu valoda i - 10.klase 1.ieskaites mācību materiāls #14 🤔 Self-…" at bounding box center [228, 113] width 456 height 226
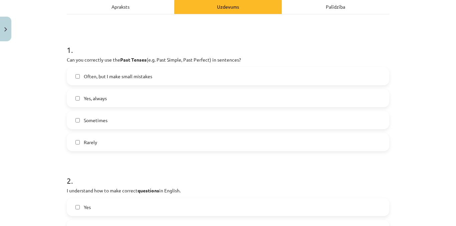
scroll to position [100, 0]
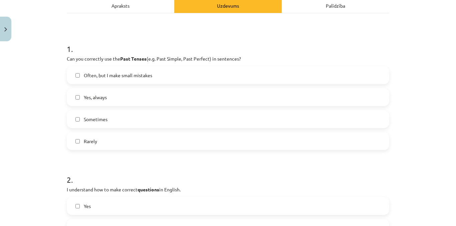
click at [72, 72] on label "Often, but I make small mistakes" at bounding box center [227, 75] width 321 height 17
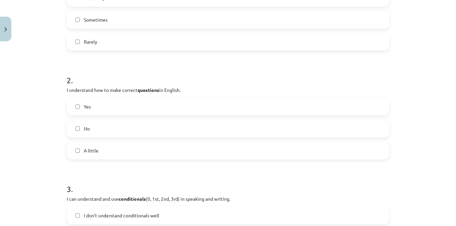
scroll to position [200, 0]
click at [78, 107] on label "Yes" at bounding box center [227, 106] width 321 height 17
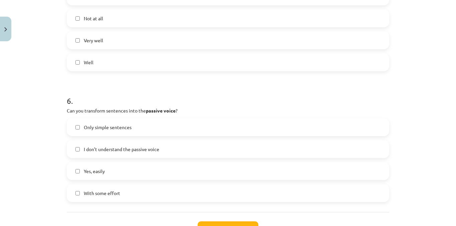
scroll to position [700, 0]
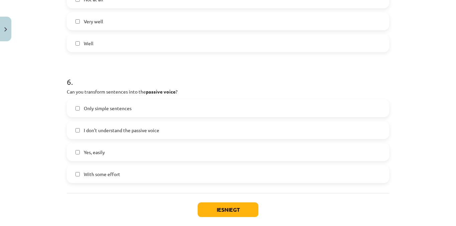
click at [79, 173] on label "With some effort" at bounding box center [227, 174] width 321 height 17
click at [226, 214] on button "Iesniegt" at bounding box center [227, 210] width 61 height 15
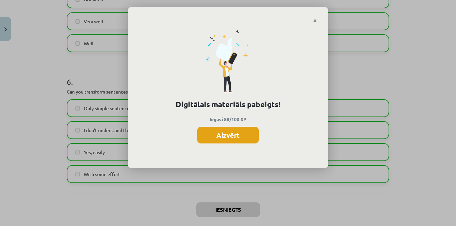
click at [230, 140] on button "Aizvērt" at bounding box center [227, 135] width 61 height 17
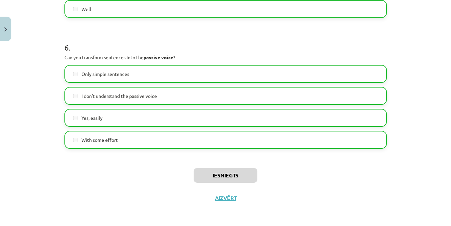
scroll to position [300, 0]
click at [224, 199] on button "Aizvērt" at bounding box center [225, 198] width 25 height 7
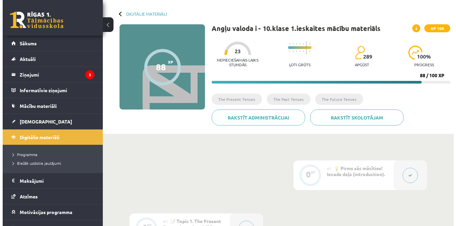
scroll to position [0, 0]
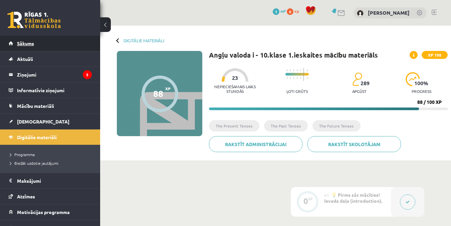
click at [49, 40] on link "Sākums" at bounding box center [50, 43] width 83 height 15
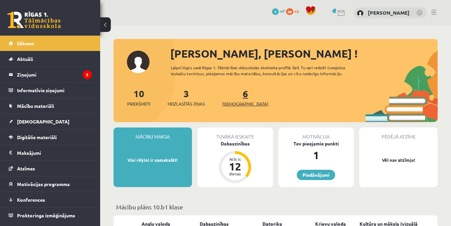
click at [237, 98] on link "6 Ieskaites" at bounding box center [245, 98] width 46 height 20
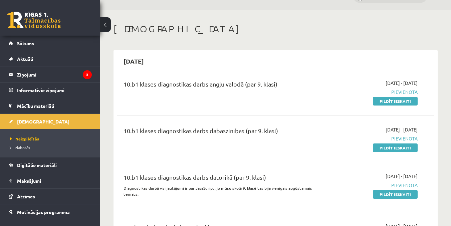
scroll to position [33, 0]
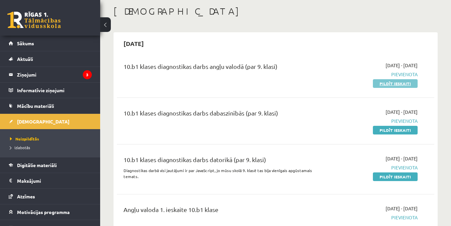
click at [399, 85] on link "Pildīt ieskaiti" at bounding box center [395, 83] width 45 height 9
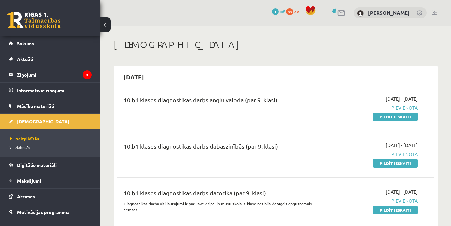
scroll to position [67, 0]
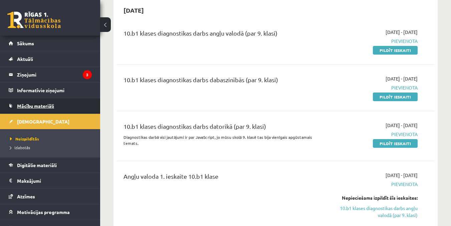
click at [35, 103] on link "Mācību materiāli" at bounding box center [50, 105] width 83 height 15
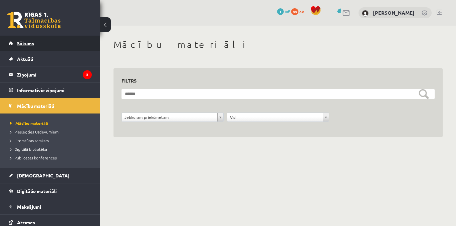
click at [13, 43] on link "Sākums" at bounding box center [50, 43] width 83 height 15
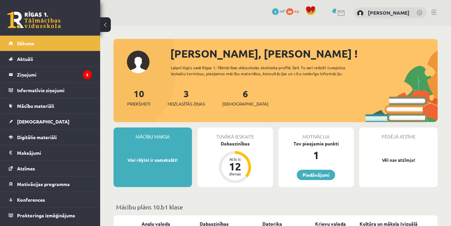
scroll to position [33, 0]
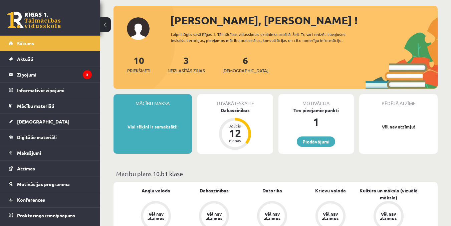
click at [137, 67] on div "10 Priekšmeti" at bounding box center [138, 63] width 23 height 21
click at [138, 69] on span "Priekšmeti" at bounding box center [138, 70] width 23 height 7
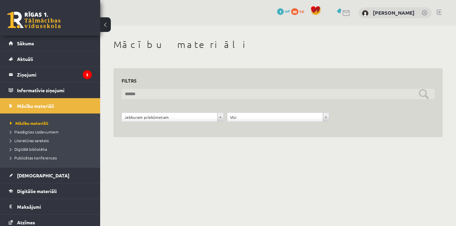
click at [421, 94] on input "text" at bounding box center [277, 94] width 313 height 10
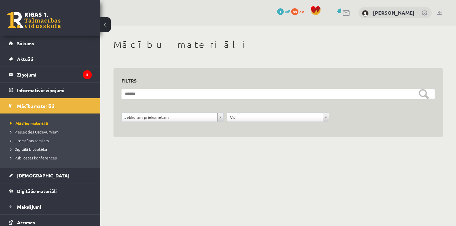
click at [221, 100] on form "**********" at bounding box center [277, 109] width 313 height 40
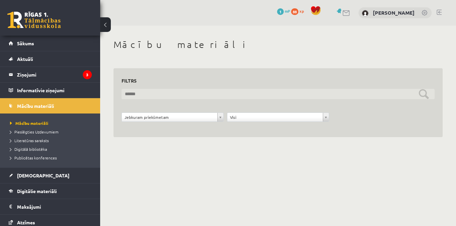
click at [214, 96] on input "text" at bounding box center [277, 94] width 313 height 10
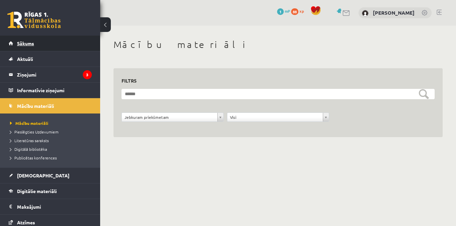
click at [23, 44] on span "Sākums" at bounding box center [25, 43] width 17 height 6
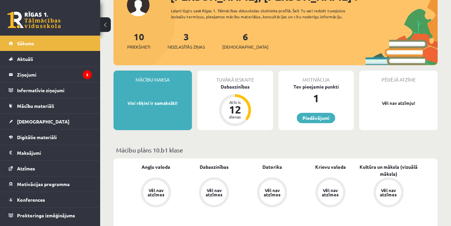
scroll to position [67, 0]
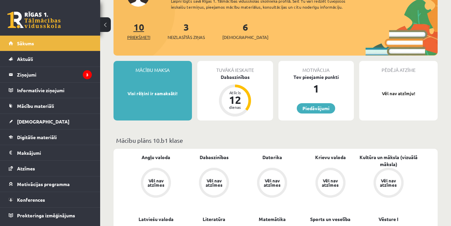
click at [136, 34] on span "Priekšmeti" at bounding box center [138, 37] width 23 height 7
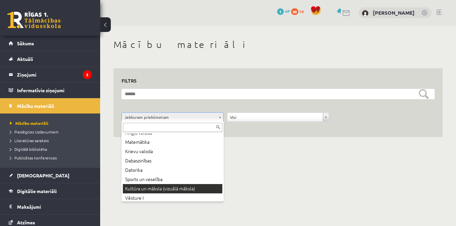
scroll to position [36, 0]
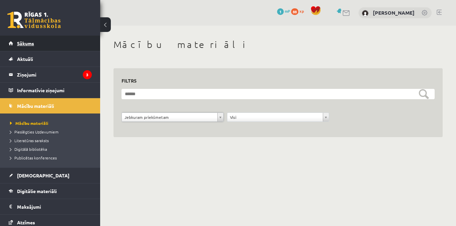
click at [47, 41] on link "Sākums" at bounding box center [50, 43] width 83 height 15
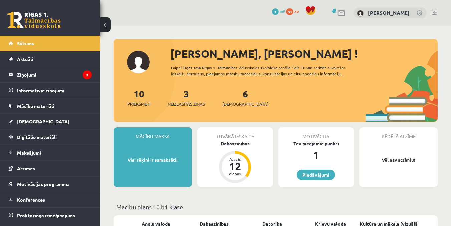
click at [234, 137] on div "Tuvākā ieskaite" at bounding box center [235, 134] width 76 height 13
click at [233, 144] on div "Dabaszinības" at bounding box center [235, 143] width 76 height 7
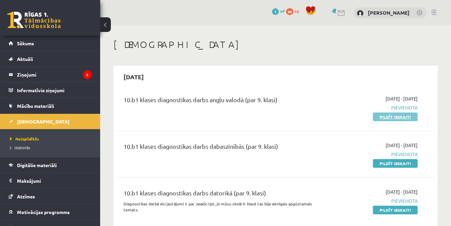
click at [390, 116] on link "Pildīt ieskaiti" at bounding box center [395, 117] width 45 height 9
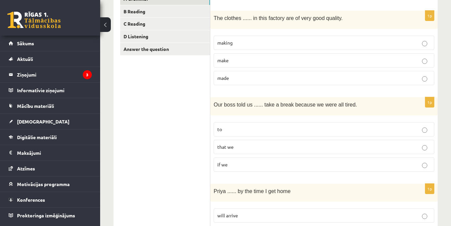
scroll to position [67, 0]
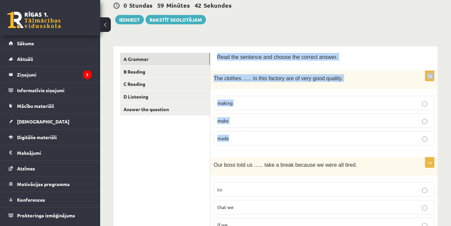
drag, startPoint x: 214, startPoint y: 56, endPoint x: 375, endPoint y: 134, distance: 178.4
copy form "Read the sentence and choose the correct answer. 1p The clothes ...... in this …"
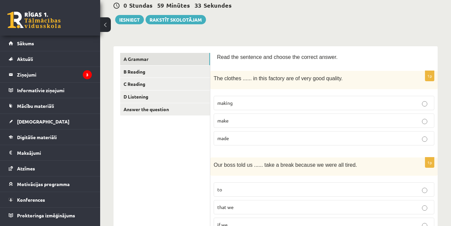
drag, startPoint x: 162, startPoint y: 166, endPoint x: 337, endPoint y: 121, distance: 180.8
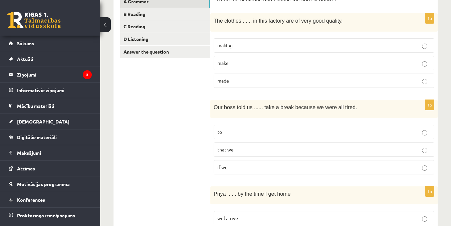
scroll to position [133, 0]
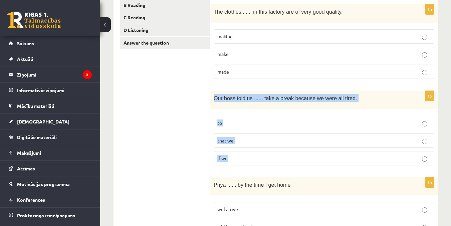
drag, startPoint x: 213, startPoint y: 96, endPoint x: 379, endPoint y: 164, distance: 179.5
click at [380, 163] on div "1p Our boss told us ...... take a break because we were all tired. to that we i…" at bounding box center [323, 131] width 227 height 80
copy div "Our boss told us ...... take a break because we were all tired. to that we if we"
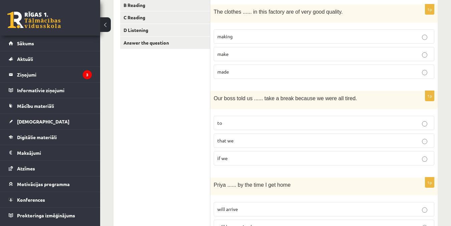
drag, startPoint x: 182, startPoint y: 170, endPoint x: 364, endPoint y: 132, distance: 185.1
click at [430, 125] on label "to" at bounding box center [323, 123] width 220 height 14
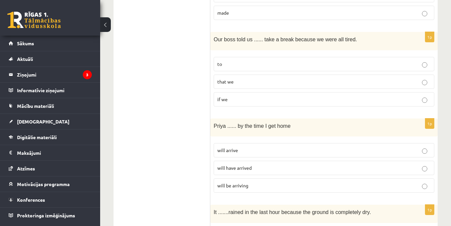
scroll to position [200, 0]
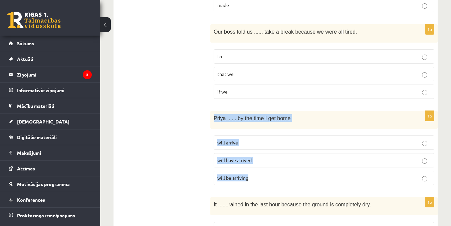
drag, startPoint x: 214, startPoint y: 117, endPoint x: 363, endPoint y: 176, distance: 160.3
click at [363, 176] on div "1p Priya ...... by the time I get home will arrive will have arrived will be ar…" at bounding box center [323, 151] width 227 height 80
copy div "Priya ...... by the time I get home will arrive will have arrived will be arriv…"
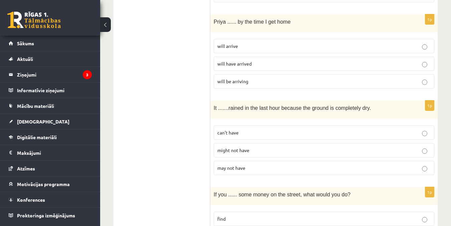
scroll to position [300, 0]
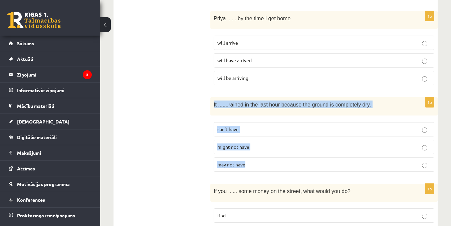
drag, startPoint x: 210, startPoint y: 104, endPoint x: 389, endPoint y: 159, distance: 186.5
click at [389, 159] on div "1p It ....... rained in the last hour because the ground is completely dry. can…" at bounding box center [323, 137] width 227 height 80
copy div "It ....... rained in the last hour because the ground is completely dry. can’t …"
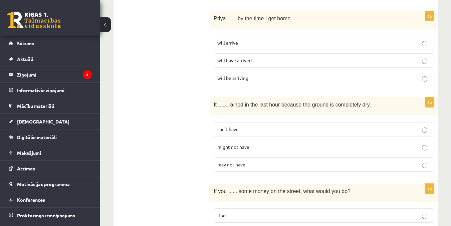
drag, startPoint x: 174, startPoint y: 147, endPoint x: 232, endPoint y: 135, distance: 59.0
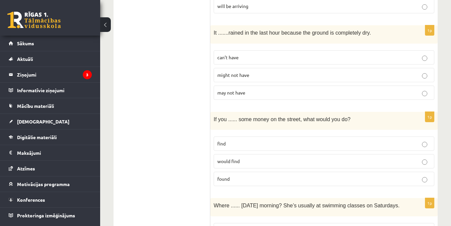
scroll to position [400, 0]
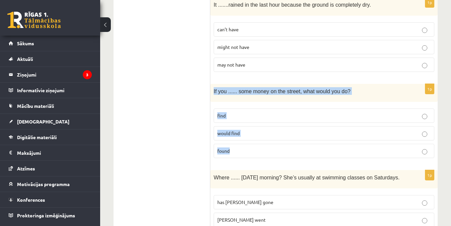
drag, startPoint x: 212, startPoint y: 89, endPoint x: 383, endPoint y: 149, distance: 181.4
click at [383, 149] on div "1p If you ...... some money on the street, what would you do? find would find f…" at bounding box center [323, 124] width 227 height 80
copy div "If you ...... some money on the street, what would you do? find would find found"
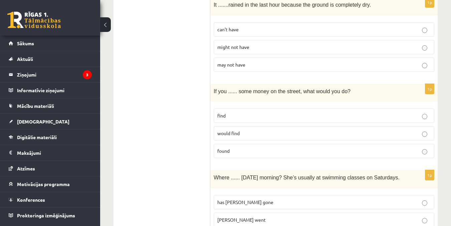
drag, startPoint x: 204, startPoint y: 155, endPoint x: 446, endPoint y: 158, distance: 242.2
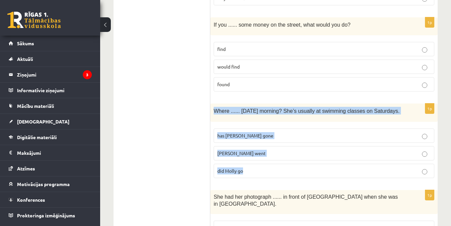
drag, startPoint x: 214, startPoint y: 110, endPoint x: 423, endPoint y: 167, distance: 216.2
click at [423, 167] on div "1p Where ...... yesterday morning? She’s usually at swimming classes on Saturda…" at bounding box center [323, 144] width 227 height 80
copy div "Where ...... yesterday morning? She’s usually at swimming classes on Saturdays.…"
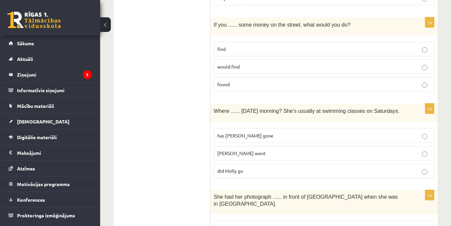
drag, startPoint x: 175, startPoint y: 115, endPoint x: 232, endPoint y: 156, distance: 70.3
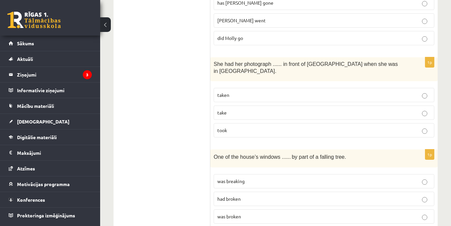
scroll to position [600, 0]
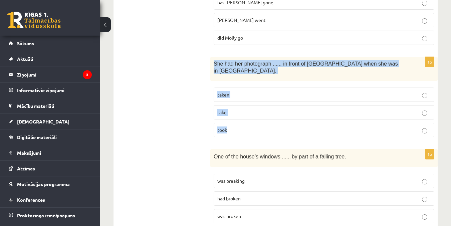
drag, startPoint x: 215, startPoint y: 65, endPoint x: 392, endPoint y: 129, distance: 188.3
click at [392, 129] on div "1p She had her photograph ...... in front of Notre Dame when she was in Paris. …" at bounding box center [323, 100] width 227 height 86
copy div "She had her photograph ...... in front of Notre Dame when she was in Paris. tak…"
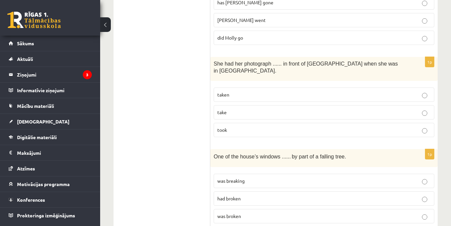
click at [427, 88] on label "taken" at bounding box center [323, 95] width 220 height 14
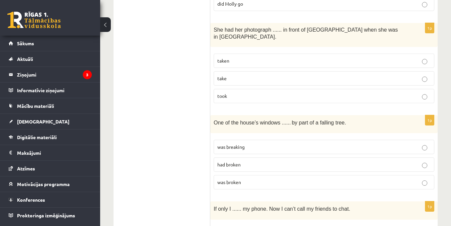
scroll to position [667, 0]
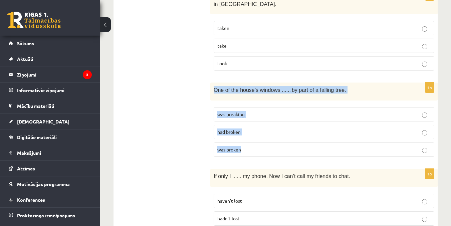
drag, startPoint x: 221, startPoint y: 82, endPoint x: 381, endPoint y: 139, distance: 169.3
click at [381, 139] on div "1p One of the house’s windows ...... by part of a falling tree. was breaking ha…" at bounding box center [323, 123] width 227 height 80
copy div "One of the house’s windows ...... by part of a falling tree. was breaking had b…"
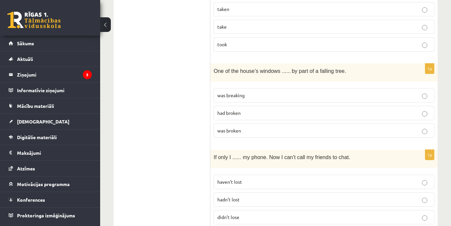
scroll to position [700, 0]
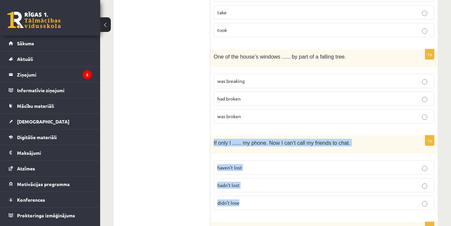
drag, startPoint x: 213, startPoint y: 134, endPoint x: 431, endPoint y: 188, distance: 224.6
click at [431, 188] on div "1p If only I ...... my phone. Now I can’t call my friends to chat. haven’t lost…" at bounding box center [323, 176] width 227 height 80
copy div "If only I ...... my phone. Now I can’t call my friends to chat. haven’t lost ha…"
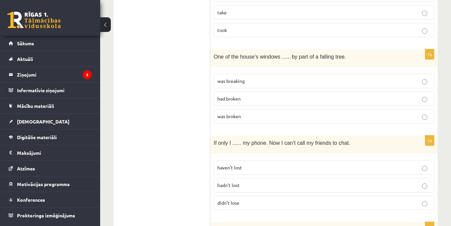
drag, startPoint x: 168, startPoint y: 196, endPoint x: 232, endPoint y: 184, distance: 65.2
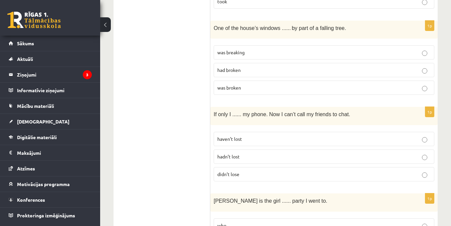
scroll to position [800, 0]
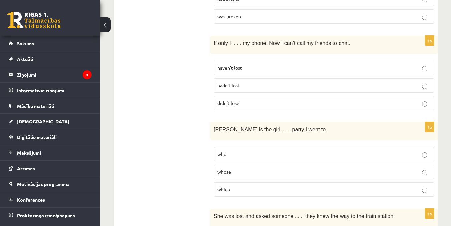
drag, startPoint x: 210, startPoint y: 120, endPoint x: 312, endPoint y: 159, distance: 109.1
click at [399, 161] on div "**********" at bounding box center [275, 204] width 324 height 1783
drag, startPoint x: 145, startPoint y: 145, endPoint x: 210, endPoint y: 127, distance: 67.1
click at [150, 143] on ul "A Grammar B Reading C Reading D Listening Answer the question" at bounding box center [165, 204] width 90 height 1770
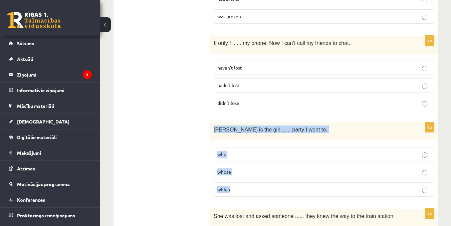
drag, startPoint x: 228, startPoint y: 120, endPoint x: 340, endPoint y: 177, distance: 125.3
click at [340, 177] on div "1p Jenny is the girl ...... party I went to. who whose which" at bounding box center [323, 162] width 227 height 80
copy div "Jenny is the girl ...... party I went to. who whose which"
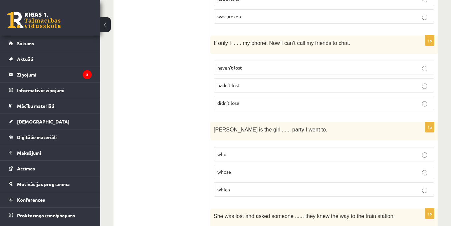
drag, startPoint x: 197, startPoint y: 141, endPoint x: 355, endPoint y: 187, distance: 163.9
click at [200, 142] on ul "A Grammar B Reading C Reading D Listening Answer the question" at bounding box center [165, 204] width 90 height 1770
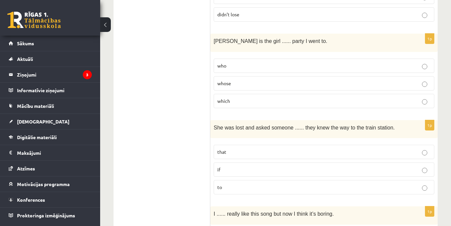
scroll to position [901, 0]
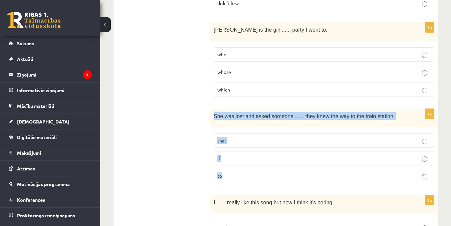
drag, startPoint x: 211, startPoint y: 108, endPoint x: 454, endPoint y: 172, distance: 250.8
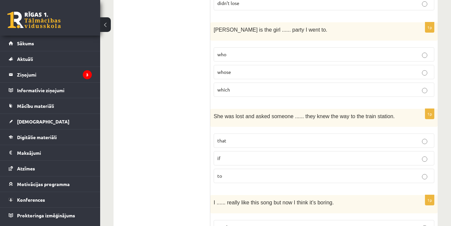
drag, startPoint x: 191, startPoint y: 147, endPoint x: 209, endPoint y: 149, distance: 18.8
click at [192, 148] on ul "A Grammar B Reading C Reading D Listening Answer the question" at bounding box center [165, 104] width 90 height 1770
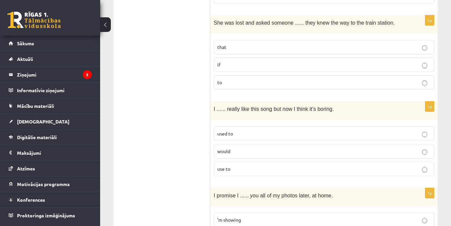
scroll to position [1001, 0]
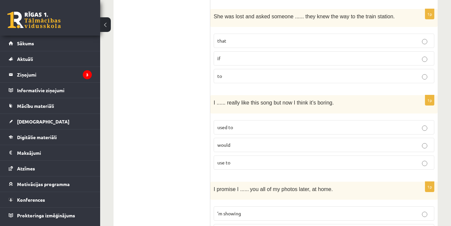
click at [214, 100] on span "I ...... really like this song but now I think it’s boring." at bounding box center [273, 103] width 120 height 6
click at [211, 95] on div "I ...... really like this song but now I think it’s boring." at bounding box center [323, 104] width 227 height 18
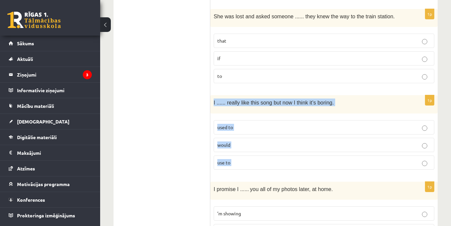
drag, startPoint x: 211, startPoint y: 95, endPoint x: 385, endPoint y: 149, distance: 182.2
click at [385, 149] on div "1p I ...... really like this song but now I think it’s boring. used to would us…" at bounding box center [323, 135] width 227 height 80
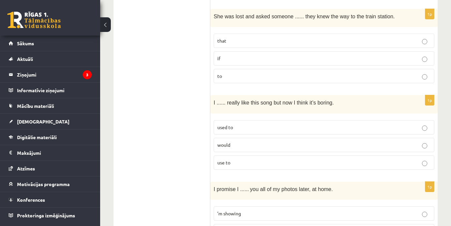
click at [174, 102] on ul "A Grammar B Reading C Reading D Listening Answer the question" at bounding box center [165, 4] width 90 height 1770
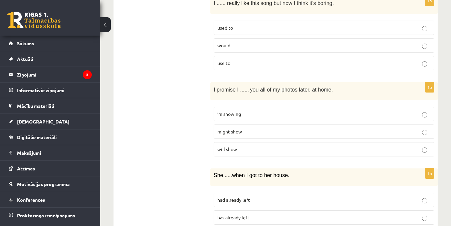
scroll to position [1101, 0]
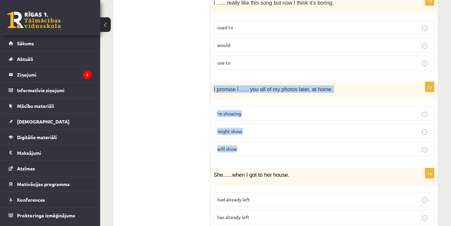
drag, startPoint x: 235, startPoint y: 84, endPoint x: 396, endPoint y: 137, distance: 168.4
click at [396, 137] on div "1p I promise I ...... you all of my photos later, at home. ’m showing might sho…" at bounding box center [323, 122] width 227 height 80
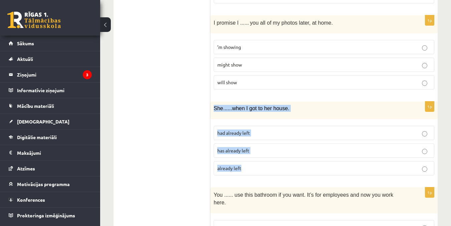
drag, startPoint x: 212, startPoint y: 100, endPoint x: 316, endPoint y: 155, distance: 117.0
click at [316, 155] on div "1p She ...... when I got to her house. had already left has already left alread…" at bounding box center [323, 141] width 227 height 79
click at [411, 115] on div "1p She ...... when I got to her house. had already left has already left alread…" at bounding box center [323, 141] width 227 height 79
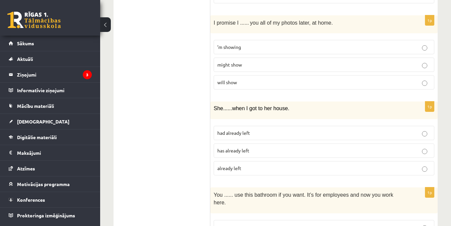
click at [426, 144] on label "has already left" at bounding box center [323, 151] width 220 height 14
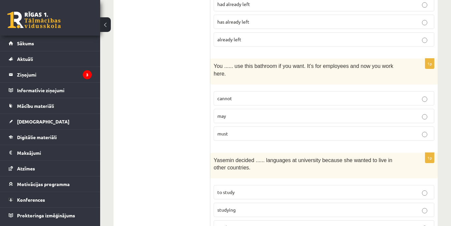
scroll to position [1301, 0]
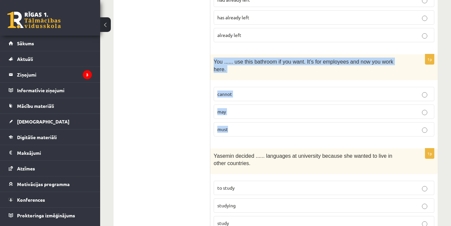
drag, startPoint x: 212, startPoint y: 52, endPoint x: 407, endPoint y: 110, distance: 203.9
click at [407, 110] on div "1p You ...... use this bathroom if you want. It’s for employees and now you wor…" at bounding box center [323, 97] width 227 height 87
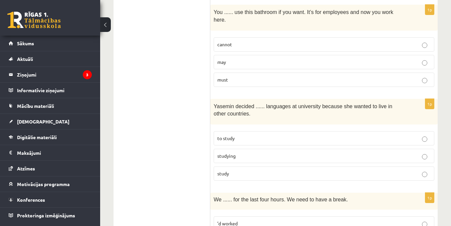
scroll to position [1367, 0]
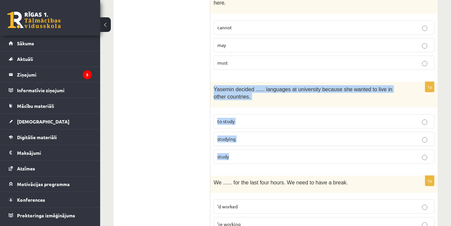
drag, startPoint x: 211, startPoint y: 72, endPoint x: 424, endPoint y: 138, distance: 222.2
click at [424, 138] on div "1p Yasemin decided ...... languages at university because she wanted to live in…" at bounding box center [323, 125] width 227 height 87
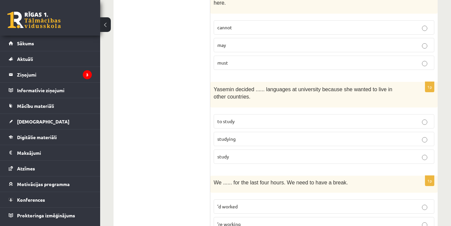
drag, startPoint x: 197, startPoint y: 147, endPoint x: 376, endPoint y: 142, distance: 179.2
click at [420, 118] on p "to study" at bounding box center [323, 121] width 213 height 7
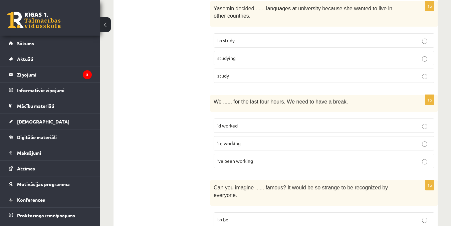
scroll to position [1467, 0]
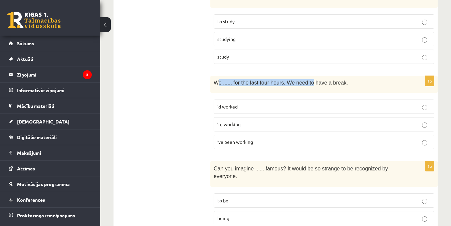
drag, startPoint x: 216, startPoint y: 67, endPoint x: 306, endPoint y: 79, distance: 90.8
click at [306, 79] on div "We ...... for the last four hours. We need to have a break." at bounding box center [323, 84] width 227 height 17
click at [217, 76] on div "We ...... for the last four hours. We need to have a break." at bounding box center [323, 84] width 227 height 17
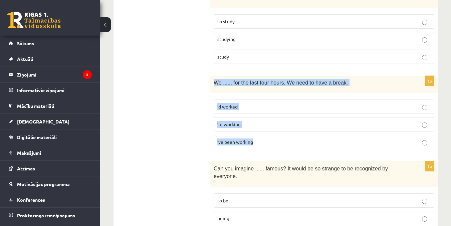
drag, startPoint x: 210, startPoint y: 65, endPoint x: 379, endPoint y: 125, distance: 178.6
click at [379, 125] on div "1p We ...... for the last four hours. We need to have a break. ’d worked ’re wo…" at bounding box center [323, 115] width 227 height 79
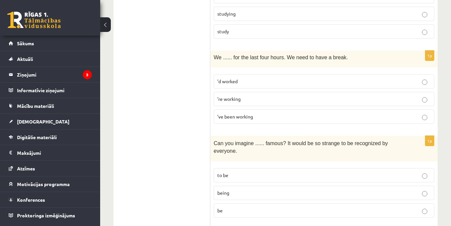
scroll to position [1534, 0]
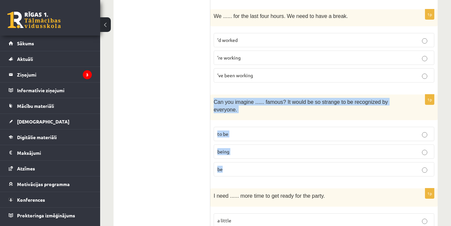
drag, startPoint x: 210, startPoint y: 86, endPoint x: 429, endPoint y: 151, distance: 227.8
click at [429, 151] on div "1p Can you imagine ...... famous? It would be so strange to be recognized by ev…" at bounding box center [323, 138] width 227 height 87
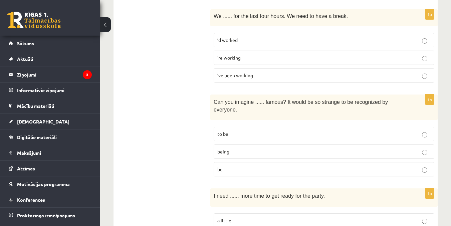
drag, startPoint x: 178, startPoint y: 163, endPoint x: 291, endPoint y: 148, distance: 114.1
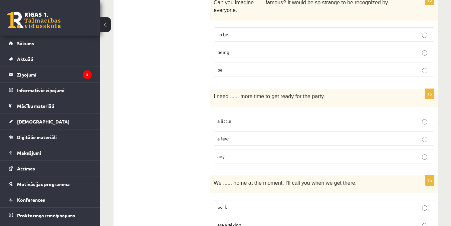
scroll to position [1634, 0]
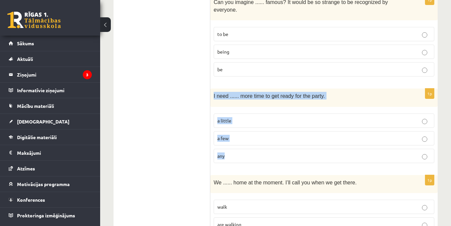
drag, startPoint x: 221, startPoint y: 76, endPoint x: 364, endPoint y: 128, distance: 151.7
click at [364, 128] on div "1p I need ...... more time to get ready for the party. a little a few any" at bounding box center [323, 129] width 227 height 80
drag, startPoint x: 173, startPoint y: 115, endPoint x: 179, endPoint y: 114, distance: 6.0
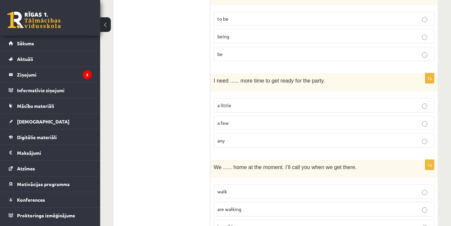
scroll to position [1661, 0]
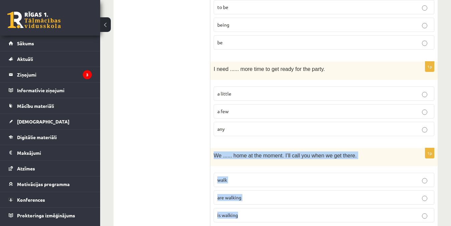
drag, startPoint x: 213, startPoint y: 132, endPoint x: 424, endPoint y: 189, distance: 217.8
click at [424, 189] on div "1p We ...... home at the moment. I’ll call you when we get there. walk are walk…" at bounding box center [323, 188] width 227 height 80
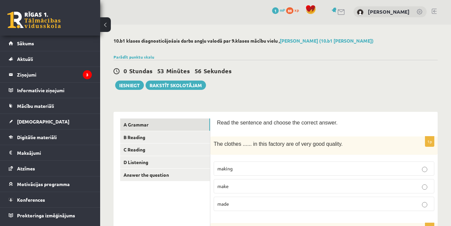
scroll to position [0, 0]
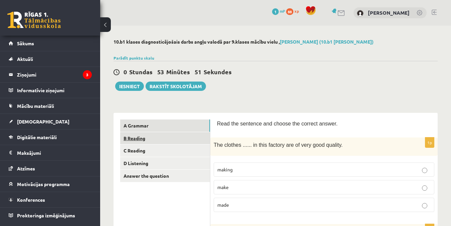
click at [141, 141] on link "B Reading" at bounding box center [165, 138] width 90 height 12
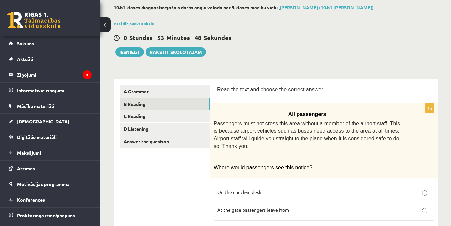
scroll to position [33, 0]
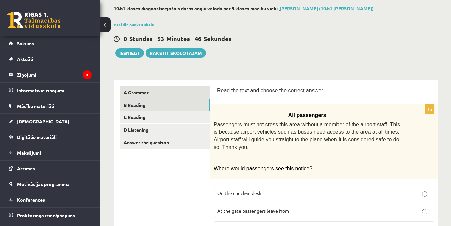
click at [143, 89] on link "A Grammar" at bounding box center [165, 92] width 90 height 12
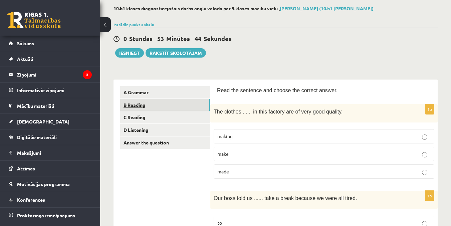
click at [139, 103] on link "B Reading" at bounding box center [165, 105] width 90 height 12
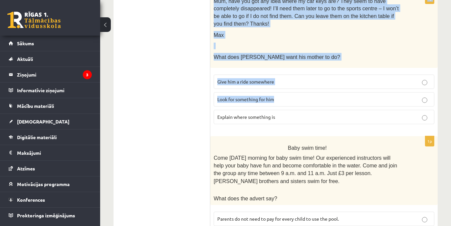
scroll to position [769, 0]
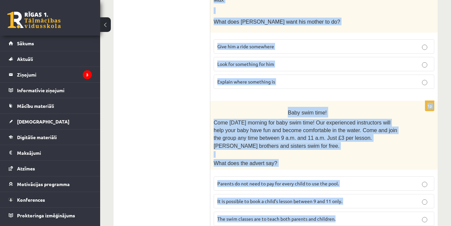
drag, startPoint x: 215, startPoint y: 23, endPoint x: 399, endPoint y: 199, distance: 254.8
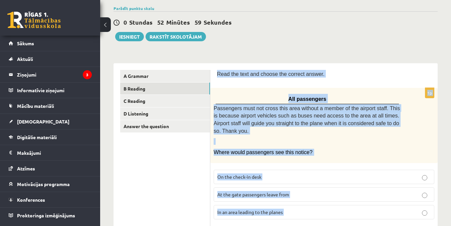
scroll to position [0, 0]
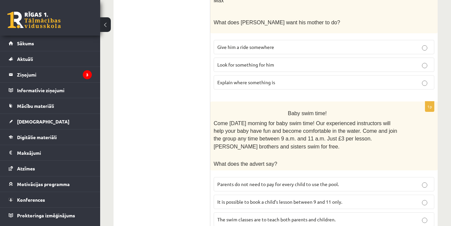
scroll to position [769, 0]
click at [421, 180] on p "Parents do not need to pay for every child to use the pool." at bounding box center [323, 183] width 213 height 7
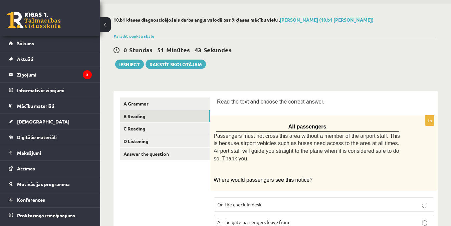
scroll to position [33, 0]
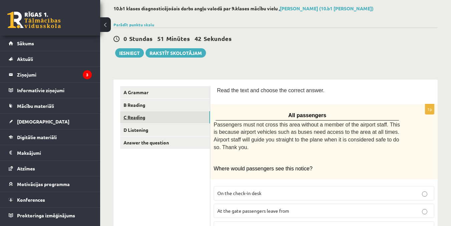
click at [153, 118] on link "C Reading" at bounding box center [165, 117] width 90 height 12
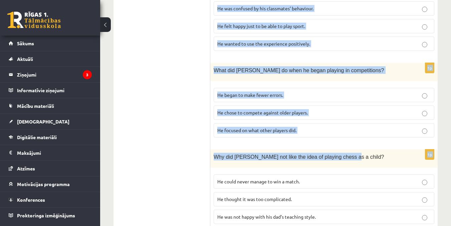
scroll to position [651, 0]
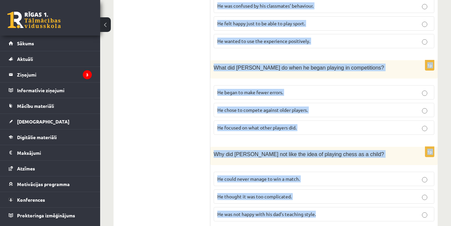
drag, startPoint x: 215, startPoint y: 123, endPoint x: 405, endPoint y: 194, distance: 202.6
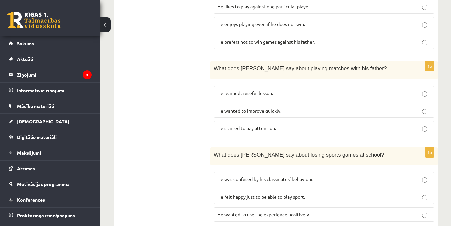
scroll to position [484, 0]
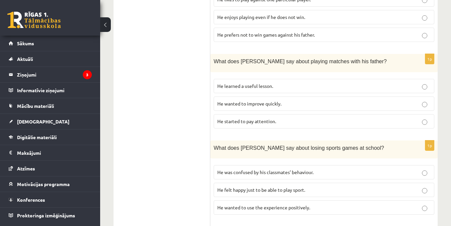
click at [427, 83] on p "He learned a useful lesson." at bounding box center [323, 86] width 213 height 7
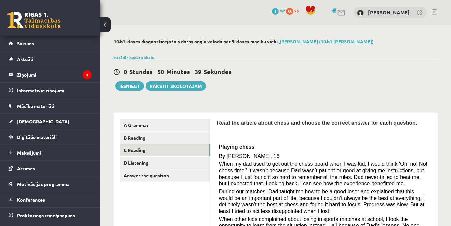
scroll to position [0, 0]
click at [141, 165] on link "D Listening" at bounding box center [165, 163] width 90 height 12
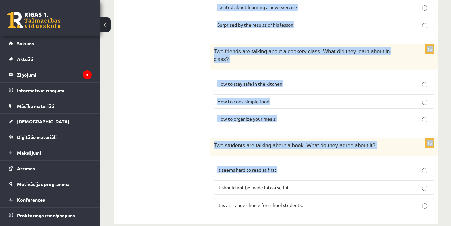
scroll to position [479, 0]
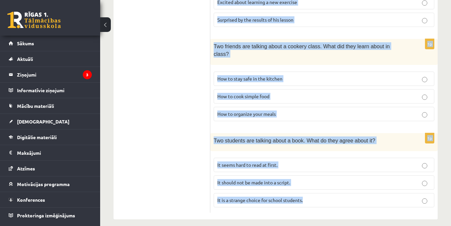
drag, startPoint x: 213, startPoint y: 87, endPoint x: 411, endPoint y: 202, distance: 228.8
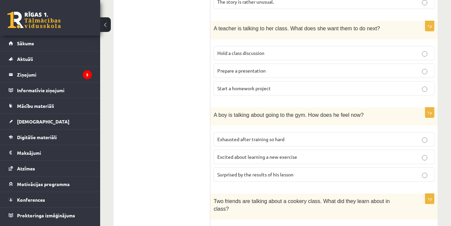
scroll to position [334, 0]
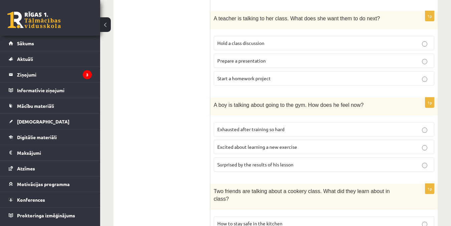
click at [430, 132] on p "Exhausted after training so hard" at bounding box center [323, 129] width 213 height 7
click at [424, 163] on p "Surprised by the results of his lesson" at bounding box center [323, 164] width 213 height 7
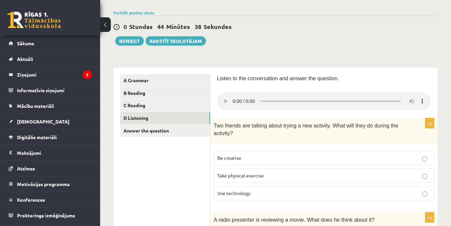
scroll to position [0, 0]
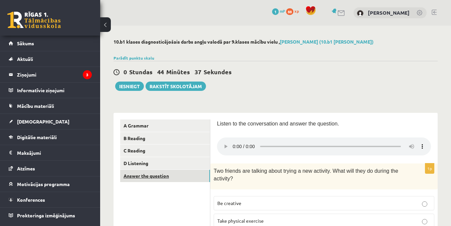
click at [141, 177] on link "Answer the question" at bounding box center [165, 176] width 90 height 12
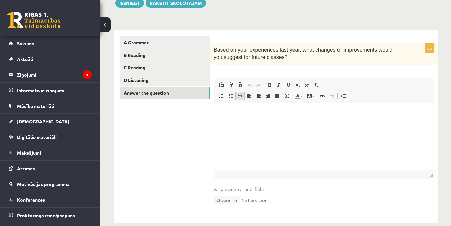
scroll to position [94, 0]
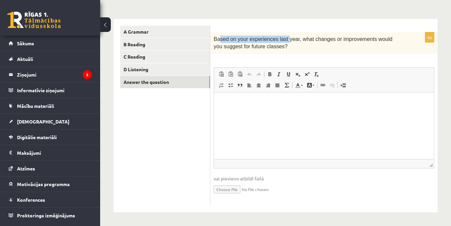
drag, startPoint x: 218, startPoint y: 38, endPoint x: 298, endPoint y: 43, distance: 80.2
click at [282, 38] on span "Based on your experiences last year, what changes or improvements would you sug…" at bounding box center [302, 42] width 178 height 13
drag, startPoint x: 299, startPoint y: 44, endPoint x: 287, endPoint y: 44, distance: 12.0
click at [298, 45] on p "Based on your experiences last year, what changes or improvements would you sug…" at bounding box center [306, 43] width 187 height 15
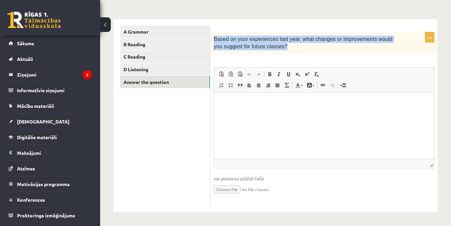
drag, startPoint x: 213, startPoint y: 37, endPoint x: 388, endPoint y: 48, distance: 175.8
click at [388, 48] on div "Based on your experiences last year, what changes or improvements would you sug…" at bounding box center [323, 43] width 227 height 22
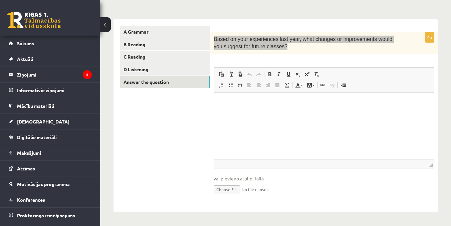
click at [227, 102] on p "Bagātinātā teksta redaktors, wiswyg-editor-user-answer-47024902280420" at bounding box center [323, 102] width 206 height 7
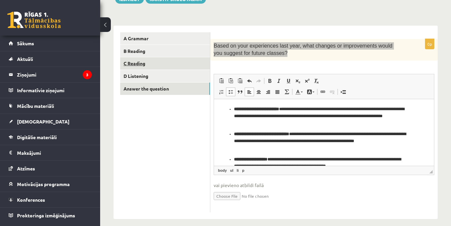
scroll to position [0, 0]
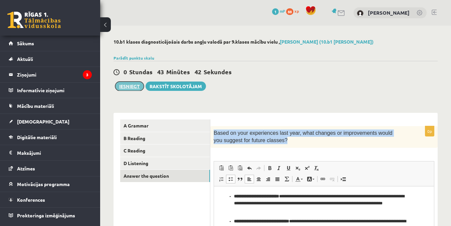
click at [128, 87] on button "Iesniegt" at bounding box center [129, 86] width 29 height 9
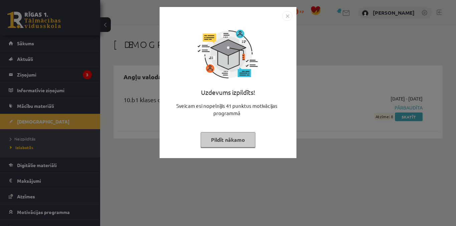
click at [288, 17] on img "Close" at bounding box center [287, 16] width 10 height 10
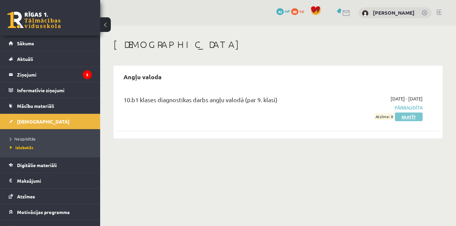
click at [409, 117] on link "Skatīt" at bounding box center [409, 117] width 28 height 9
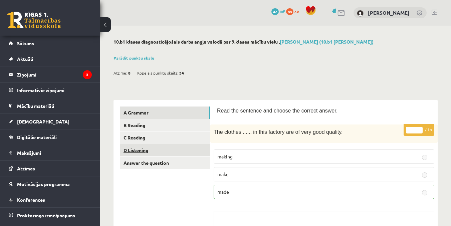
click at [135, 148] on link "D Listening" at bounding box center [165, 150] width 90 height 12
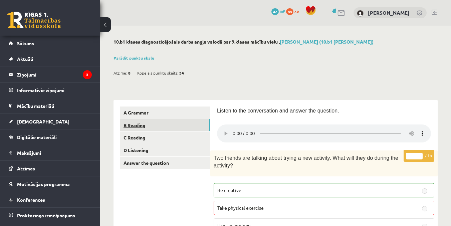
click at [133, 122] on link "B Reading" at bounding box center [165, 125] width 90 height 12
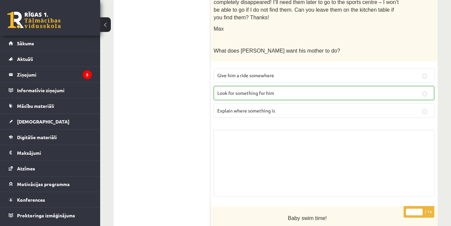
scroll to position [1216, 0]
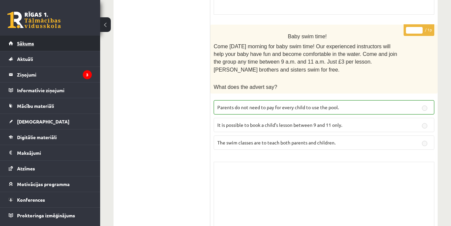
click at [25, 44] on span "Sākums" at bounding box center [25, 43] width 17 height 6
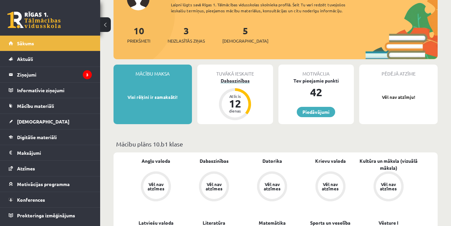
scroll to position [67, 0]
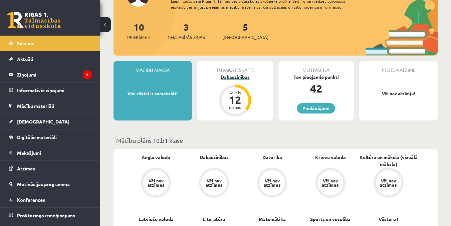
click at [231, 76] on div "Dabaszinības" at bounding box center [235, 77] width 76 height 7
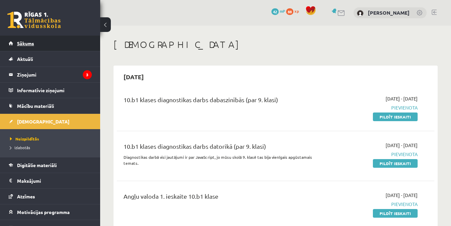
click at [46, 44] on link "Sākums" at bounding box center [50, 43] width 83 height 15
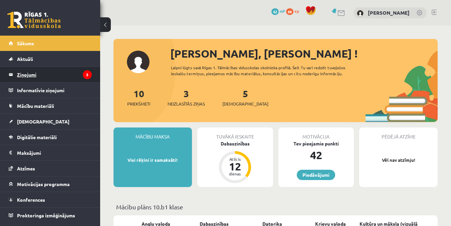
click at [36, 72] on legend "Ziņojumi 3" at bounding box center [54, 74] width 75 height 15
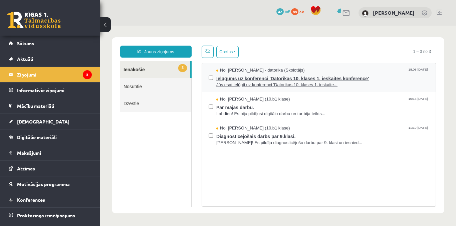
click at [258, 76] on span "Ielūgums uz konferenci 'Datorikas 10. klases 1. ieskaites konference'" at bounding box center [322, 78] width 212 height 8
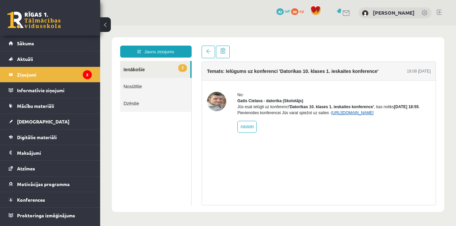
click at [354, 115] on link "[URL][DOMAIN_NAME]" at bounding box center [352, 113] width 42 height 5
click at [43, 197] on link "Konferences" at bounding box center [50, 199] width 83 height 15
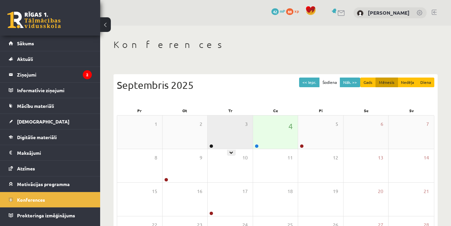
click at [215, 130] on div "3" at bounding box center [229, 132] width 45 height 33
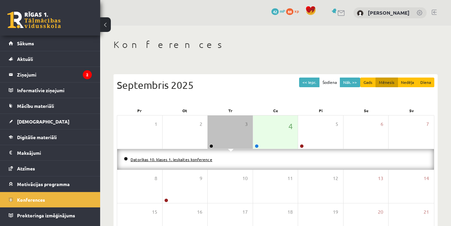
click at [168, 161] on link "Datorikas 10. klases 1. ieskaites konference" at bounding box center [171, 159] width 82 height 5
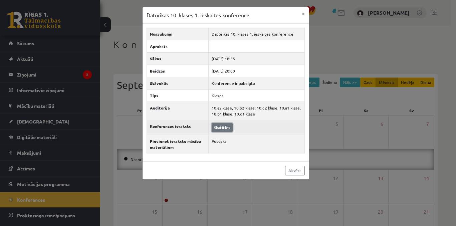
click at [224, 130] on link "Skatīties" at bounding box center [221, 127] width 21 height 9
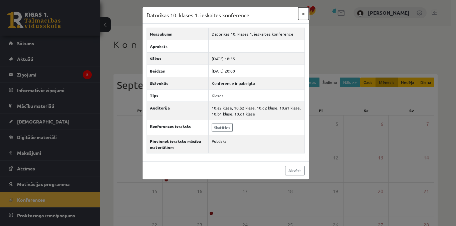
drag, startPoint x: 299, startPoint y: 12, endPoint x: 208, endPoint y: 44, distance: 97.1
click at [299, 12] on button "×" at bounding box center [303, 13] width 11 height 13
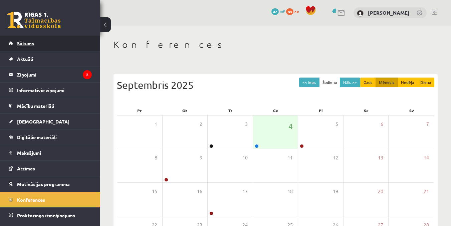
click at [25, 45] on span "Sākums" at bounding box center [25, 43] width 17 height 6
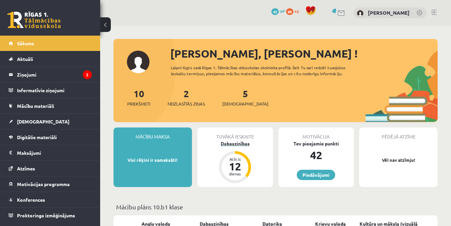
click at [230, 144] on div "Dabaszinības" at bounding box center [235, 143] width 76 height 7
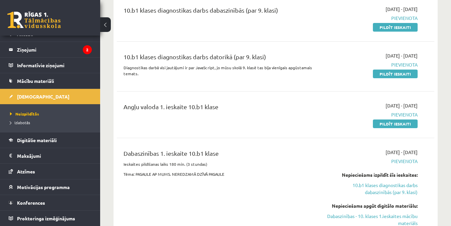
scroll to position [100, 0]
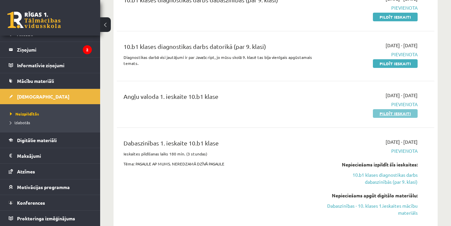
click at [383, 116] on link "Pildīt ieskaiti" at bounding box center [395, 113] width 45 height 9
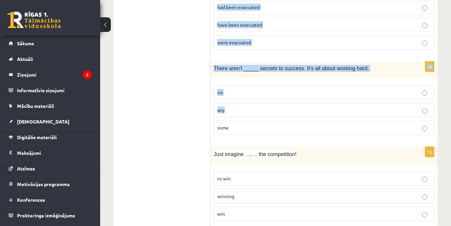
scroll to position [1633, 0]
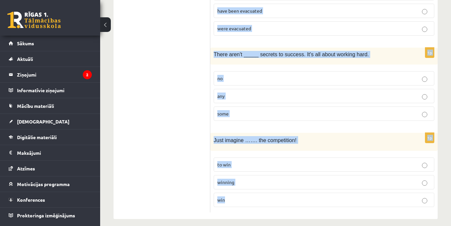
drag, startPoint x: 212, startPoint y: 100, endPoint x: 385, endPoint y: 185, distance: 192.3
copy form "Lore’i dolo sita co adi eli sed …. doei temp in utla etdol magnaali. enima’m ve…"
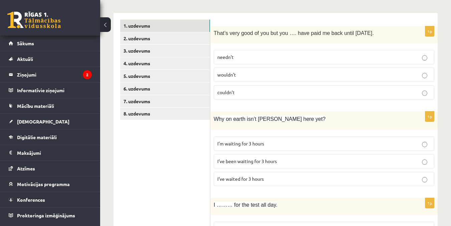
scroll to position [133, 0]
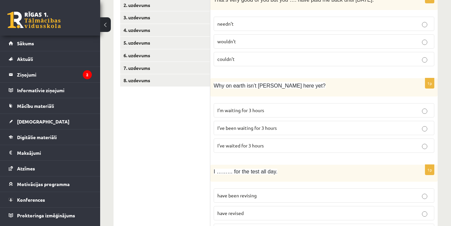
click at [419, 128] on p "I’ve been waiting for 3 hours" at bounding box center [323, 128] width 213 height 7
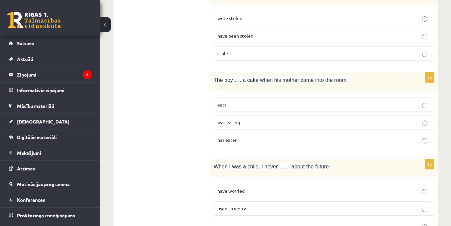
scroll to position [967, 0]
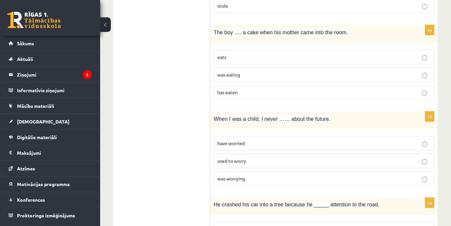
click at [428, 71] on p "was eating" at bounding box center [323, 74] width 213 height 7
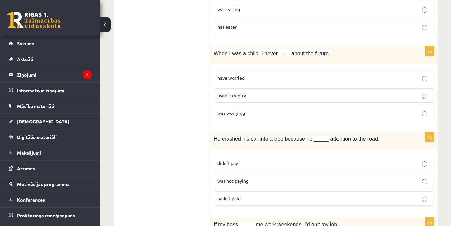
scroll to position [1034, 0]
click at [421, 91] on p "used to worry" at bounding box center [323, 94] width 213 height 7
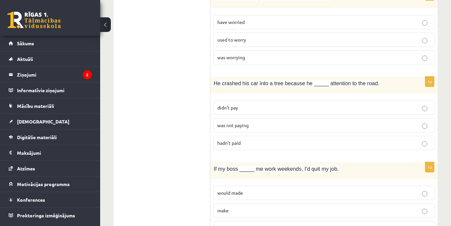
scroll to position [1101, 0]
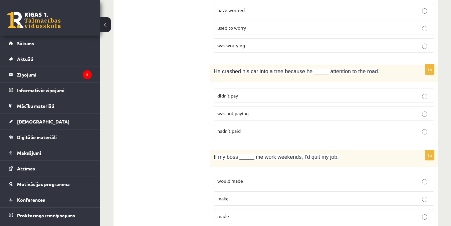
click at [428, 110] on p "was not paying" at bounding box center [323, 113] width 213 height 7
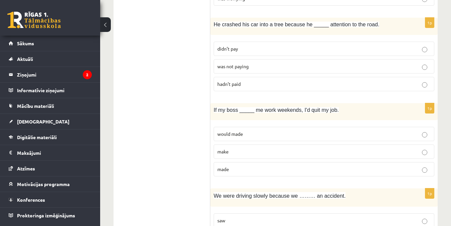
scroll to position [1167, 0]
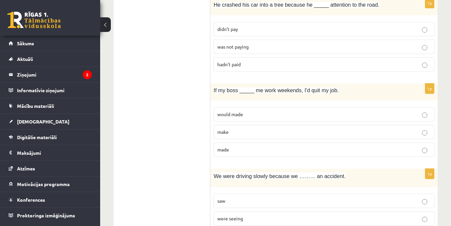
click at [420, 146] on p "made" at bounding box center [323, 149] width 213 height 7
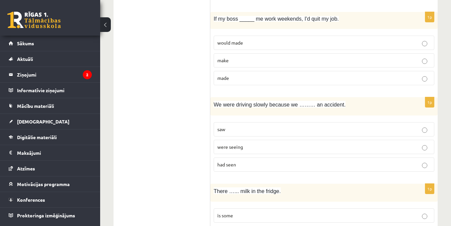
scroll to position [1267, 0]
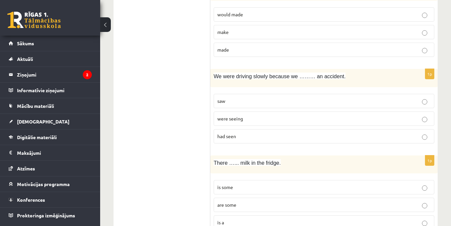
drag, startPoint x: 435, startPoint y: 131, endPoint x: 428, endPoint y: 132, distance: 7.5
click at [435, 131] on div "1p We were driving slowly because we ……… an accident. saw were seeing had seen" at bounding box center [323, 109] width 227 height 80
click at [427, 133] on p "had seen" at bounding box center [323, 136] width 213 height 7
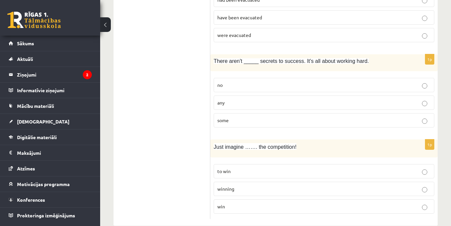
scroll to position [1633, 0]
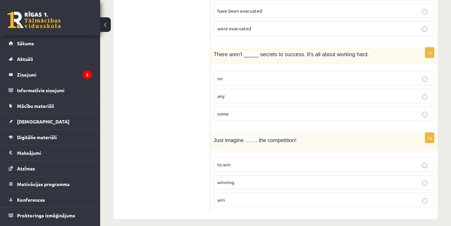
click at [429, 93] on p "any" at bounding box center [323, 96] width 213 height 7
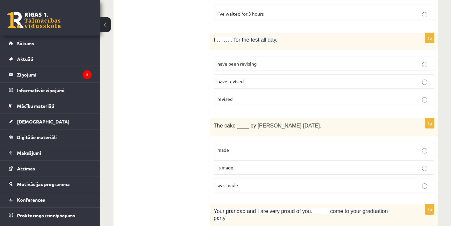
scroll to position [0, 0]
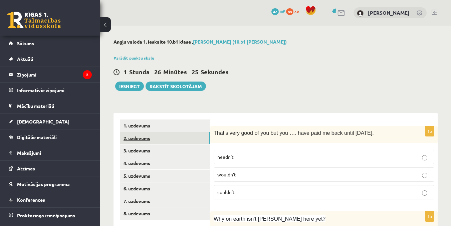
click at [141, 135] on link "2. uzdevums" at bounding box center [165, 138] width 90 height 12
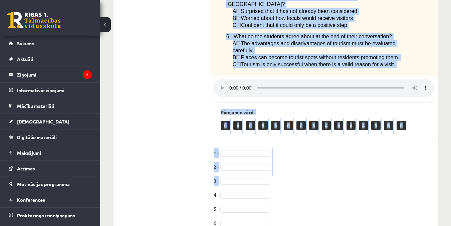
scroll to position [312, 0]
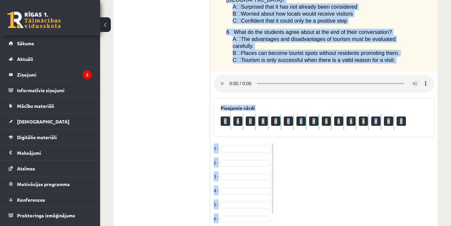
drag, startPoint x: 215, startPoint y: 131, endPoint x: 396, endPoint y: 193, distance: 191.1
click at [396, 193] on div "6p Listen to two students discussing tourism in their town. Choose the correct …" at bounding box center [323, 22] width 227 height 417
copy div "Listen to two students discussing tourism in their town. Choose the correct ans…"
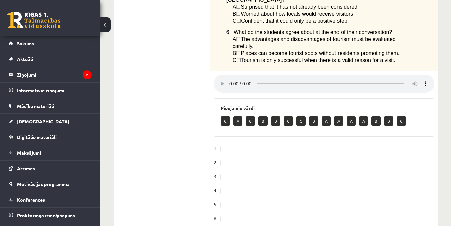
click at [199, 111] on ul "1. uzdevums 2. uzdevums 3. uzdevums 4. uzdevums 5. uzdevums 6. uzdevums 7. uzde…" at bounding box center [165, 20] width 90 height 424
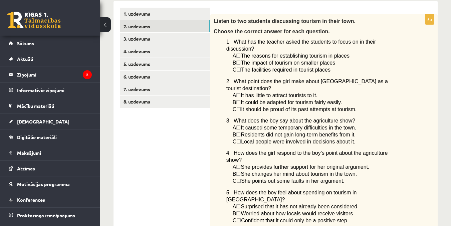
click at [240, 60] on span "☐" at bounding box center [238, 63] width 5 height 6
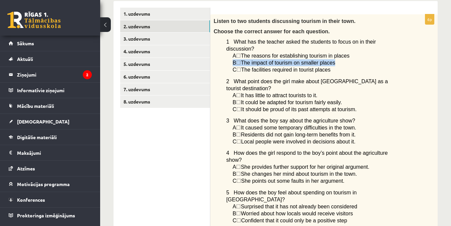
click at [219, 57] on div "Listen to two students discussing tourism in their town. Choose the correct ans…" at bounding box center [323, 142] width 227 height 257
click at [224, 54] on div "Listen to two students discussing tourism in their town. Choose the correct ans…" at bounding box center [323, 142] width 227 height 257
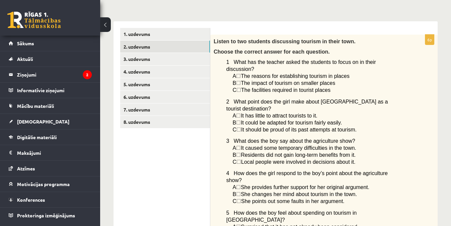
scroll to position [100, 0]
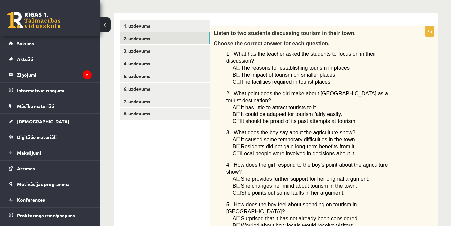
click at [240, 72] on span "☐" at bounding box center [238, 75] width 5 height 6
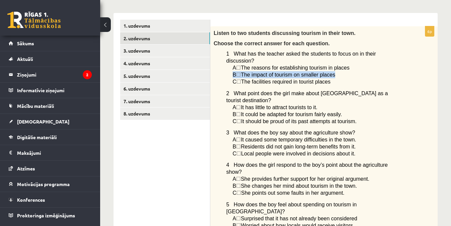
click at [240, 72] on span "☐" at bounding box center [238, 75] width 5 height 6
click at [224, 70] on div "Listen to two students discussing tourism in their town. Choose the correct ans…" at bounding box center [323, 154] width 227 height 257
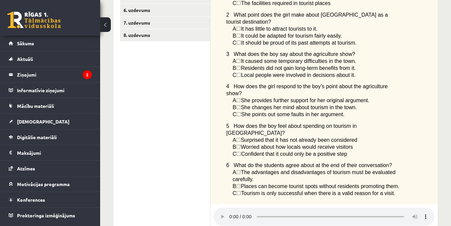
scroll to position [312, 0]
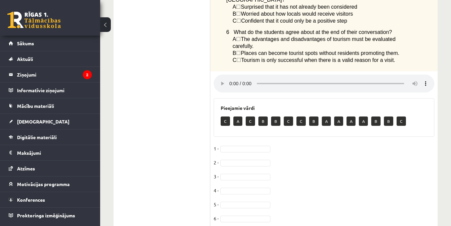
click at [263, 117] on p "B" at bounding box center [262, 121] width 9 height 9
drag, startPoint x: 259, startPoint y: 97, endPoint x: 243, endPoint y: 113, distance: 23.3
click at [243, 113] on div "6p Listen to two students discussing tourism in their town. Choose the correct …" at bounding box center [323, 22] width 227 height 417
click at [229, 144] on fieldset "1 - 2 - 3 - 4 - 5 - 6 -" at bounding box center [323, 186] width 220 height 84
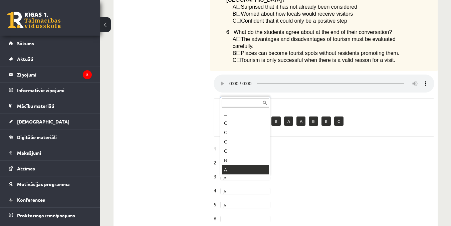
scroll to position [8, 0]
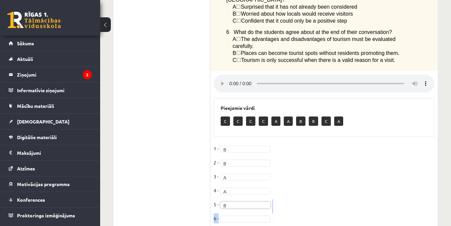
drag, startPoint x: 230, startPoint y: 188, endPoint x: 230, endPoint y: 192, distance: 4.0
click at [230, 191] on fieldset "1 - B * 2 - B * 3 - A * 4 - A * 5 - B * 6 -" at bounding box center [323, 186] width 220 height 84
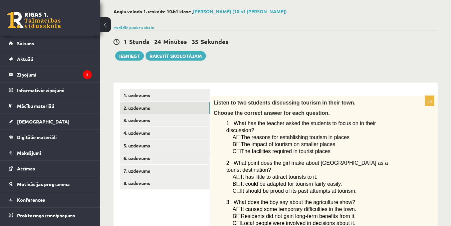
scroll to position [0, 0]
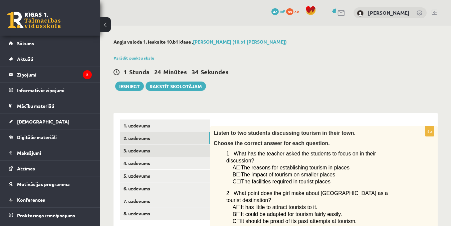
click at [145, 150] on link "3. uzdevums" at bounding box center [165, 151] width 90 height 12
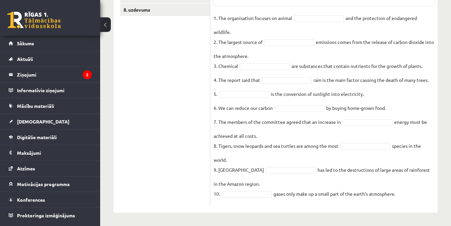
scroll to position [38, 0]
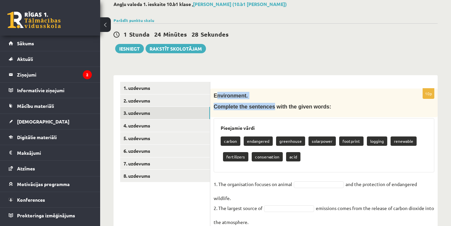
drag, startPoint x: 215, startPoint y: 94, endPoint x: 267, endPoint y: 110, distance: 54.8
click at [267, 110] on div "Environment. Complete the sentences with the given words:" at bounding box center [323, 103] width 227 height 29
click at [212, 96] on div "Environment. Complete the sentences with the given words:" at bounding box center [323, 103] width 227 height 29
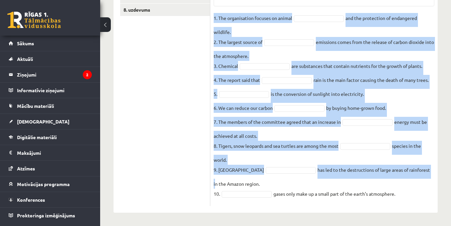
scroll to position [204, 0]
drag, startPoint x: 213, startPoint y: 95, endPoint x: 409, endPoint y: 195, distance: 219.6
click at [409, 195] on div "10p Environment. Complete the sentences with the given words: Pieejamie vārdi c…" at bounding box center [323, 64] width 227 height 284
copy div "Environment. Complete the sentences with the given words: Pieejamie vārdi carbo…"
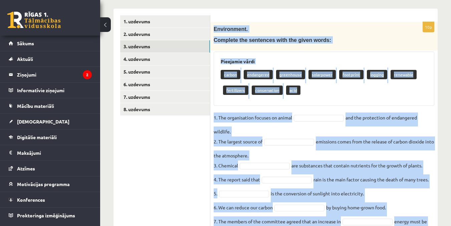
click at [317, 97] on div "carbon endangered greenhouse solarpower footprint logging renewable fertilizers…" at bounding box center [323, 83] width 206 height 31
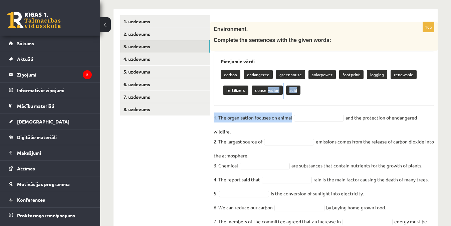
drag, startPoint x: 266, startPoint y: 90, endPoint x: 311, endPoint y: 122, distance: 54.9
click at [311, 122] on div "10p Environment. Complete the sentences with the given words: Pieejamie vārdi c…" at bounding box center [323, 164] width 227 height 284
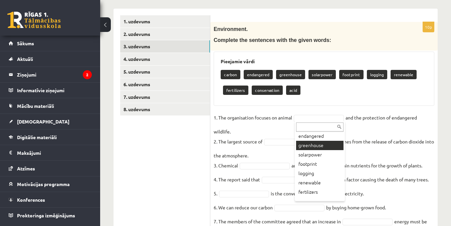
scroll to position [33, 0]
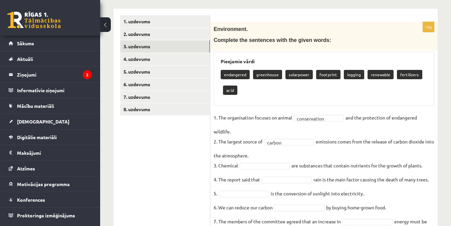
drag, startPoint x: 253, startPoint y: 159, endPoint x: 255, endPoint y: 163, distance: 4.8
click at [254, 161] on fieldset "**********" at bounding box center [323, 208] width 220 height 190
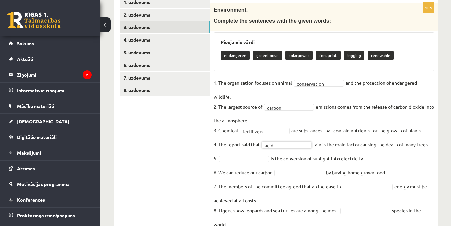
scroll to position [138, 0]
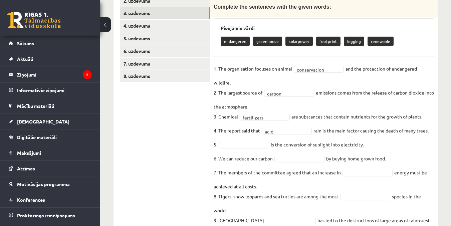
click at [223, 142] on fieldset "**********" at bounding box center [323, 159] width 220 height 190
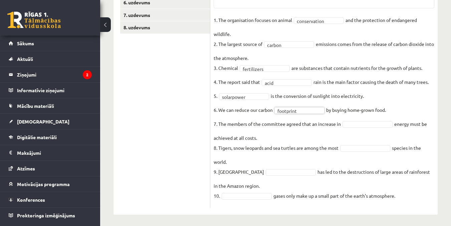
scroll to position [189, 0]
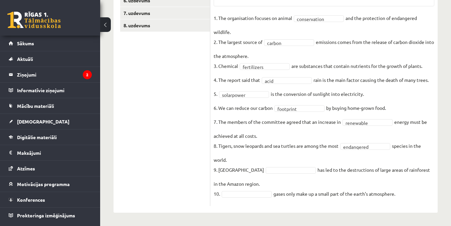
click at [259, 165] on fieldset "**********" at bounding box center [323, 108] width 220 height 190
click at [233, 199] on fieldset "**********" at bounding box center [323, 108] width 220 height 190
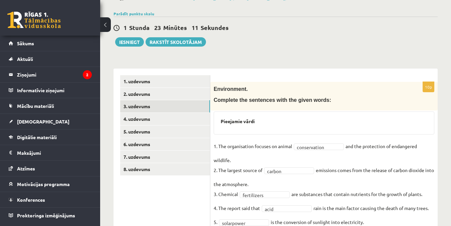
scroll to position [40, 0]
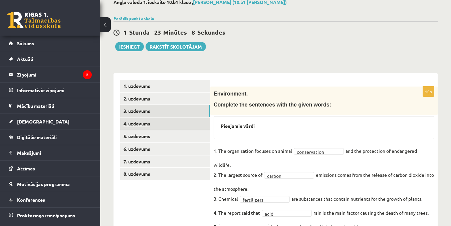
click at [144, 121] on link "4. uzdevums" at bounding box center [165, 124] width 90 height 12
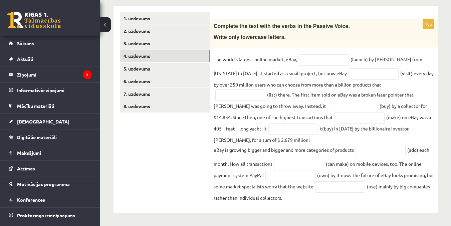
scroll to position [109, 0]
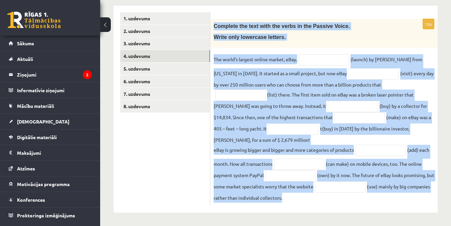
drag, startPoint x: 214, startPoint y: 24, endPoint x: 418, endPoint y: 195, distance: 265.8
click at [418, 195] on div "10p Complete the text with the verbs in the Passive Voice. Write only lowercase…" at bounding box center [323, 112] width 227 height 187
copy div "Complete the text with the verbs in the Passive Voice. Write only lowercase let…"
click at [319, 47] on div "10p Complete the text with the verbs in the Passive Voice. Write only lowercase…" at bounding box center [323, 112] width 227 height 187
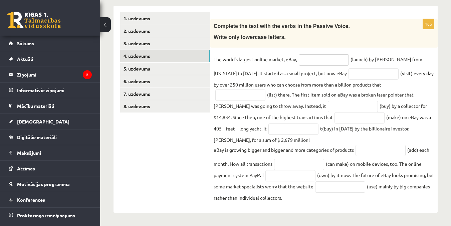
click at [314, 57] on input "text" at bounding box center [323, 59] width 50 height 11
type input "**********"
drag, startPoint x: 361, startPoint y: 71, endPoint x: 340, endPoint y: 79, distance: 22.5
click at [358, 70] on input "text" at bounding box center [373, 73] width 50 height 11
type input "**********"
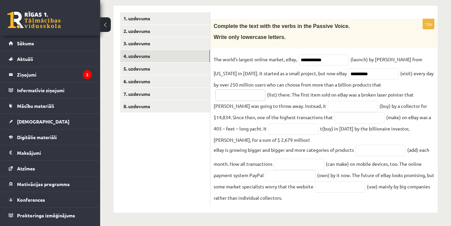
click at [236, 92] on input "text" at bounding box center [240, 95] width 50 height 11
type input "**********"
click at [328, 105] on input "text" at bounding box center [353, 106] width 50 height 11
type input "**********"
click at [334, 118] on input "text" at bounding box center [359, 117] width 50 height 11
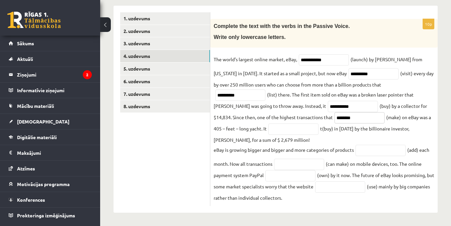
type input "********"
click at [268, 128] on input "text" at bounding box center [293, 129] width 50 height 11
type input "**********"
click at [386, 152] on input "text" at bounding box center [380, 150] width 50 height 11
type input "*********"
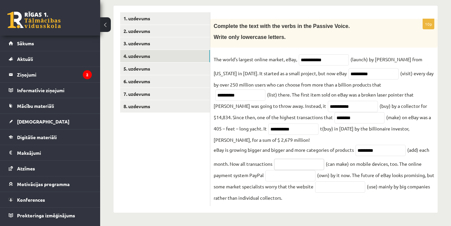
click at [283, 164] on input "text" at bounding box center [299, 164] width 50 height 11
type input "**********"
click at [287, 178] on input "text" at bounding box center [290, 175] width 50 height 11
type input "********"
click at [335, 193] on input "text" at bounding box center [340, 187] width 50 height 11
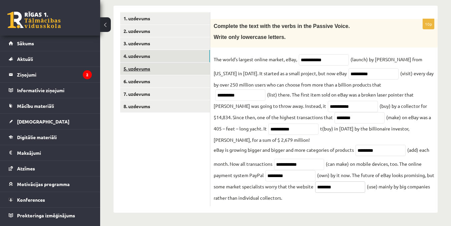
type input "*******"
click at [165, 68] on link "5. uzdevums" at bounding box center [165, 69] width 90 height 12
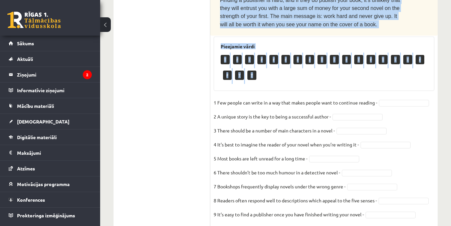
scroll to position [524, 0]
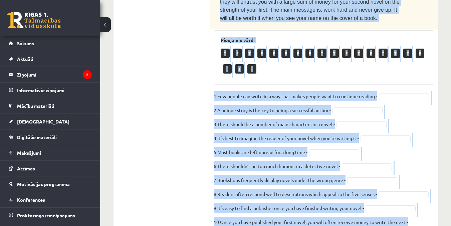
drag, startPoint x: 220, startPoint y: 36, endPoint x: 412, endPoint y: 188, distance: 245.2
copy div "Read the text. Are the sentences true (T) or false (F)? How to write a best-sel…"
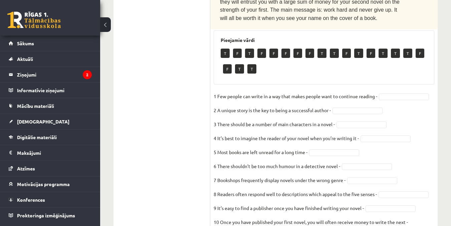
click at [222, 49] on p "T" at bounding box center [224, 53] width 9 height 9
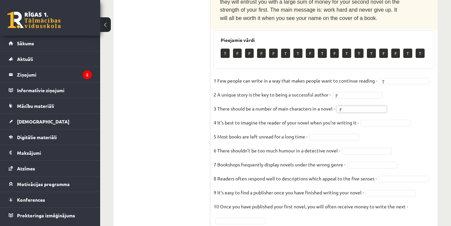
scroll to position [508, 0]
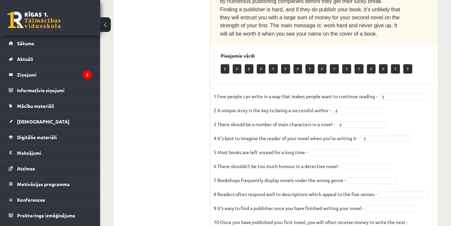
click at [318, 111] on fieldset "1 Few people can write in a way that makes people want to continue reading - T …" at bounding box center [323, 166] width 220 height 150
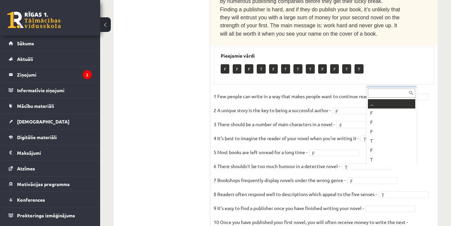
scroll to position [8, 0]
click at [251, 194] on fieldset "1 Few people can write in a way that makes people want to continue reading - T …" at bounding box center [323, 166] width 220 height 150
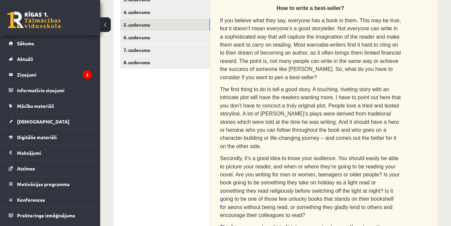
scroll to position [74, 0]
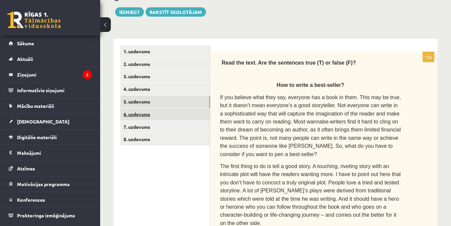
click at [168, 109] on link "6. uzdevums" at bounding box center [165, 114] width 90 height 12
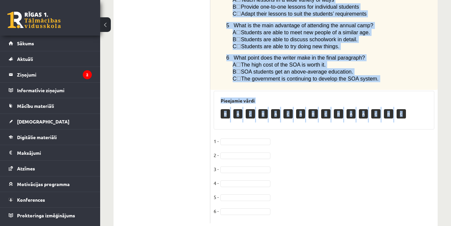
scroll to position [598, 0]
drag, startPoint x: 212, startPoint y: 54, endPoint x: 405, endPoint y: 192, distance: 236.6
copy div "Read the article about an Australian school system called The School of the Air…"
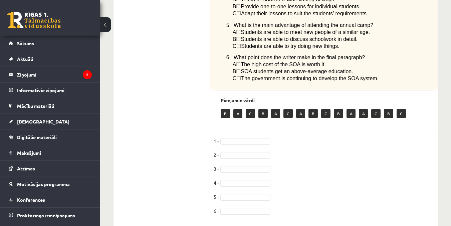
click at [231, 175] on fieldset "1 - B * 2 - B * 3 - A * 4 - C * 5 - 6 -" at bounding box center [323, 178] width 220 height 84
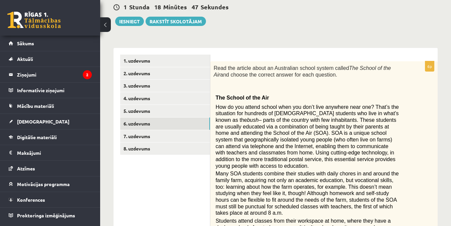
scroll to position [67, 0]
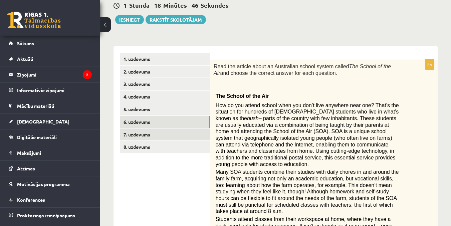
click at [152, 135] on link "7. uzdevums" at bounding box center [165, 135] width 90 height 12
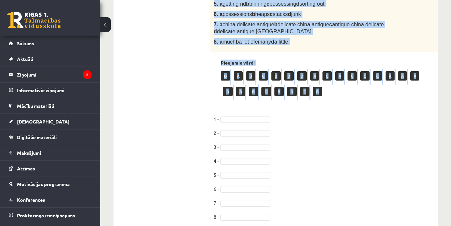
scroll to position [324, 0]
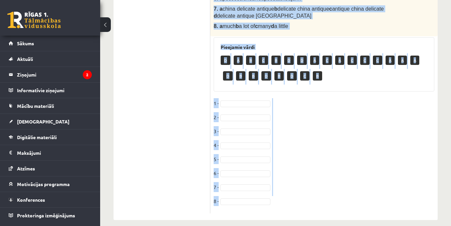
drag, startPoint x: 219, startPoint y: 69, endPoint x: 391, endPoint y: 198, distance: 214.9
click at [391, 198] on div "8p Complete the text with the correct words (a–d). Car boot sales 1. a to looki…" at bounding box center [323, 8] width 227 height 412
copy div "Complete the text with the correct words (a–d). Car boot sales If you’re lookin…"
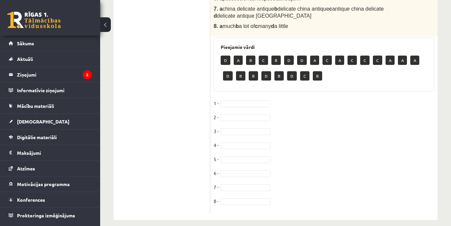
click at [176, 136] on ul "1. uzdevums 2. uzdevums 3. uzdevums 4. uzdevums 5. uzdevums 6. uzdevums 7. uzde…" at bounding box center [165, 5] width 90 height 418
drag, startPoint x: 229, startPoint y: 151, endPoint x: 233, endPoint y: 140, distance: 12.3
click at [235, 106] on fieldset "1 - B * 2 - 3 - 4 - 5 - 6 - 7 - 8 -" at bounding box center [323, 154] width 220 height 112
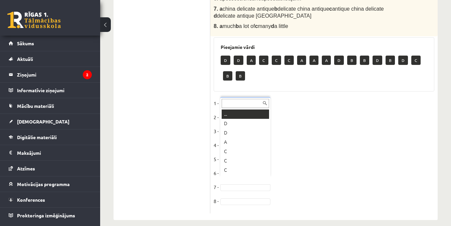
scroll to position [8, 0]
drag, startPoint x: 241, startPoint y: 113, endPoint x: 241, endPoint y: 128, distance: 15.0
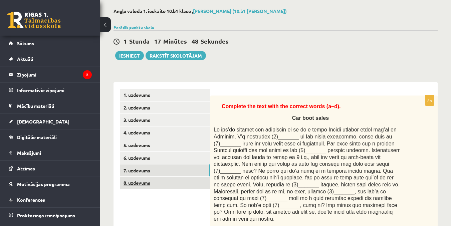
scroll to position [75, 0]
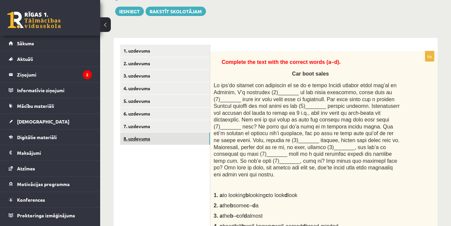
click at [167, 139] on link "8. uzdevums" at bounding box center [165, 139] width 90 height 12
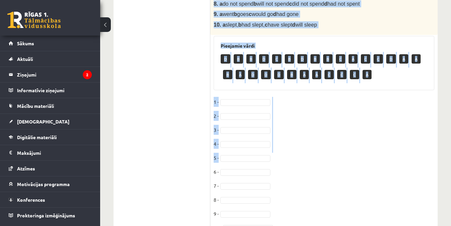
scroll to position [383, 0]
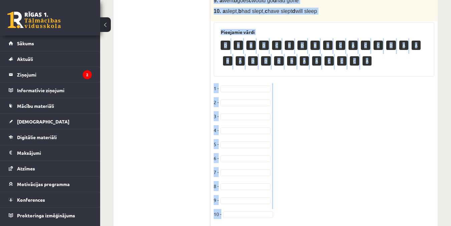
drag, startPoint x: 212, startPoint y: 118, endPoint x: 419, endPoint y: 192, distance: 219.0
copy div "Choose the correct answer in the sentences with Conditionals Structures. 1. If …"
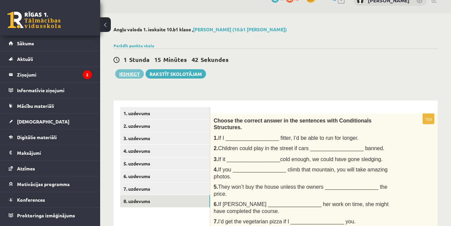
scroll to position [0, 0]
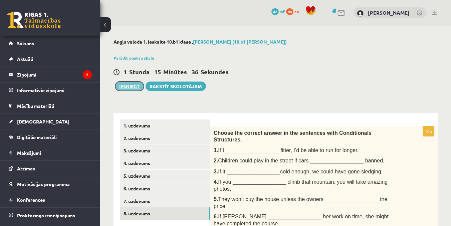
click at [123, 88] on button "Iesniegt" at bounding box center [129, 86] width 29 height 9
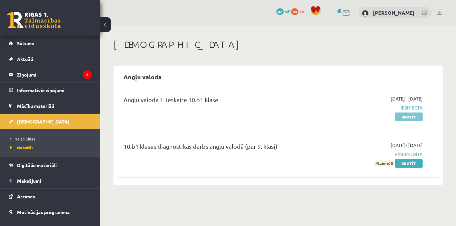
click at [409, 116] on link "Skatīt" at bounding box center [409, 117] width 28 height 9
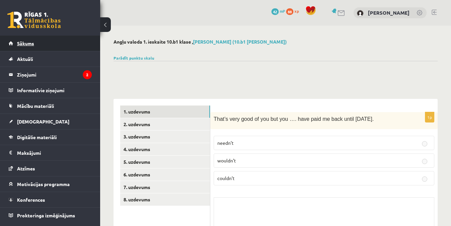
click at [31, 44] on span "Sākums" at bounding box center [25, 43] width 17 height 6
